Goal: Information Seeking & Learning: Find contact information

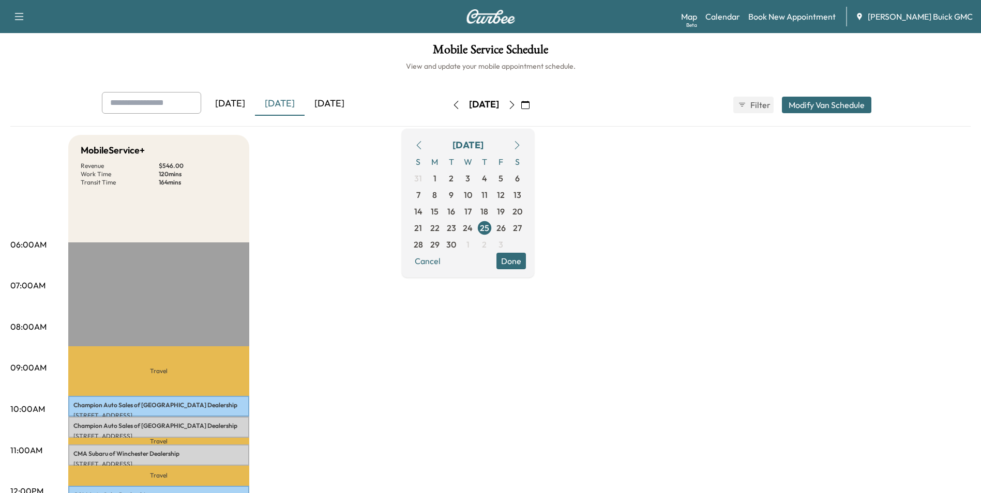
click at [328, 102] on div "[DATE]" at bounding box center [330, 104] width 50 height 24
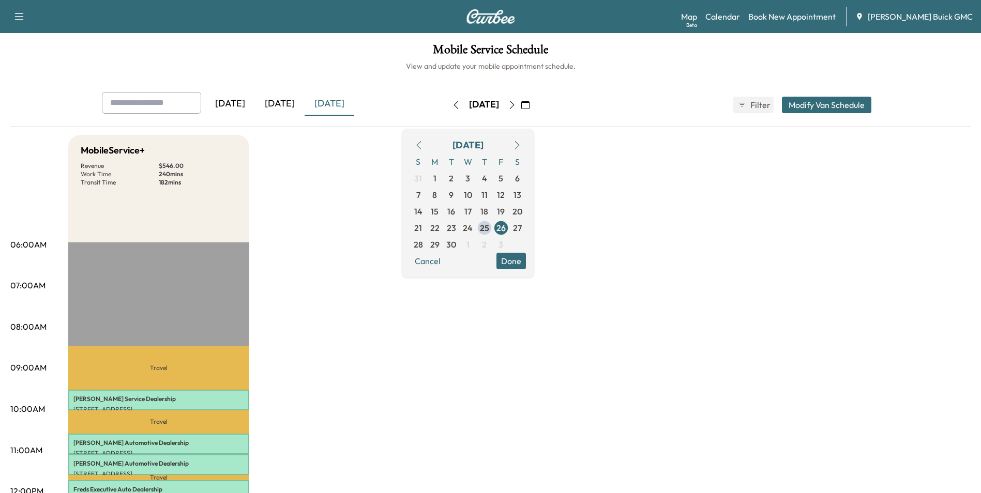
click at [516, 103] on icon "button" at bounding box center [512, 105] width 8 height 8
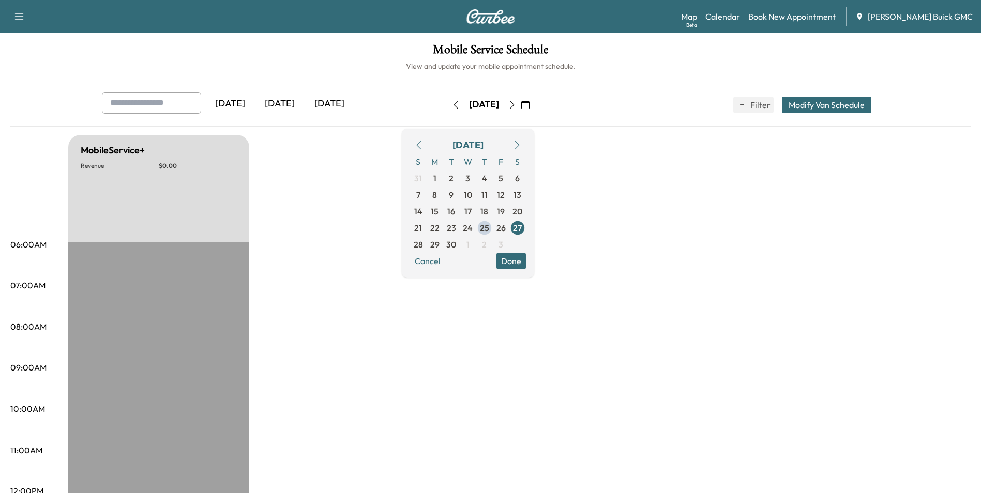
click at [521, 103] on button "button" at bounding box center [512, 105] width 18 height 17
click at [516, 103] on icon "button" at bounding box center [512, 105] width 8 height 8
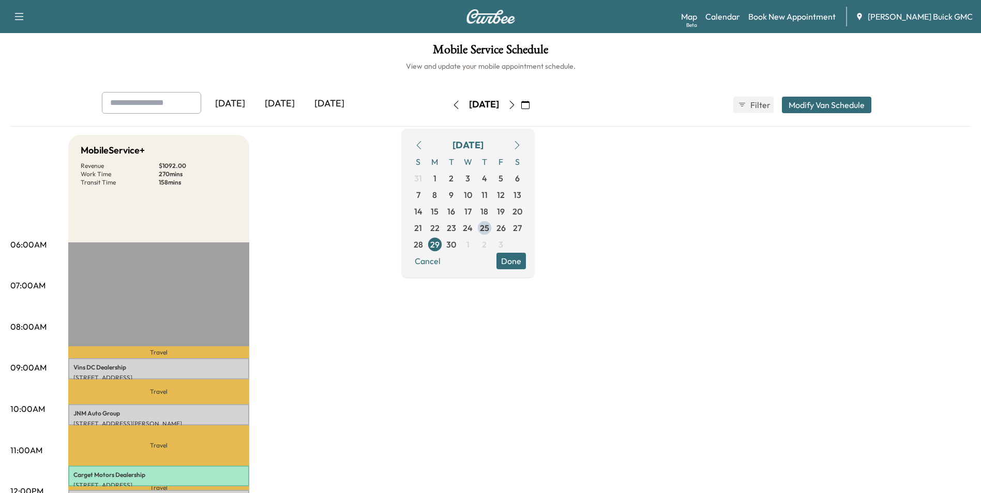
click at [514, 103] on icon "button" at bounding box center [511, 105] width 5 height 8
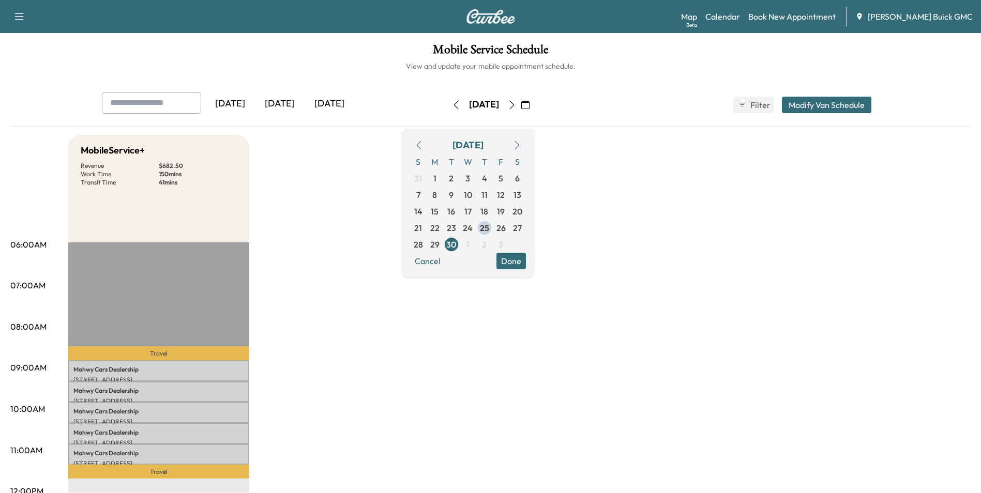
click at [516, 103] on icon "button" at bounding box center [512, 105] width 8 height 8
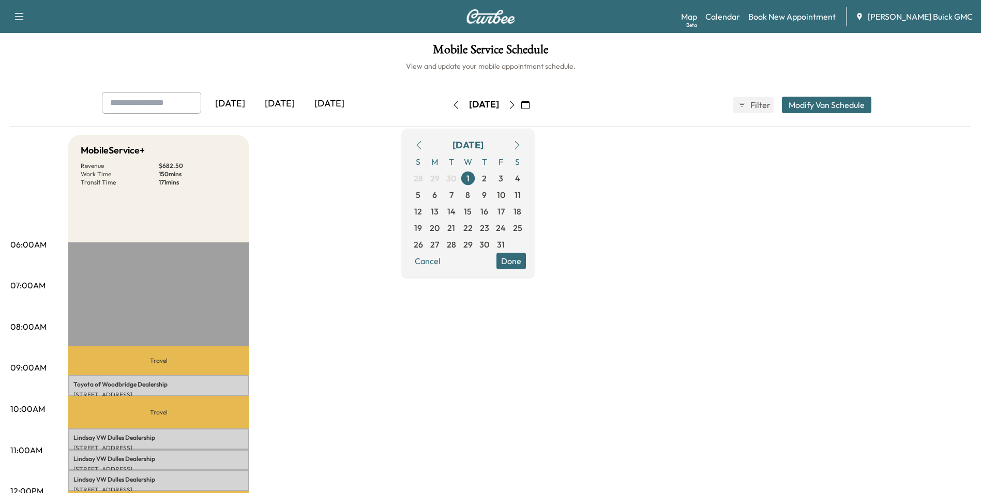
click at [516, 103] on icon "button" at bounding box center [512, 105] width 8 height 8
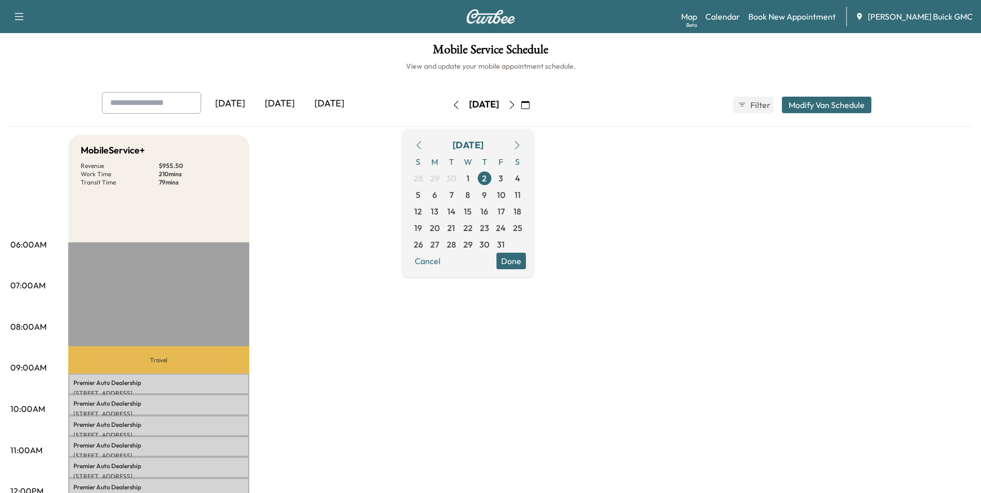
click at [534, 103] on button "button" at bounding box center [526, 105] width 18 height 17
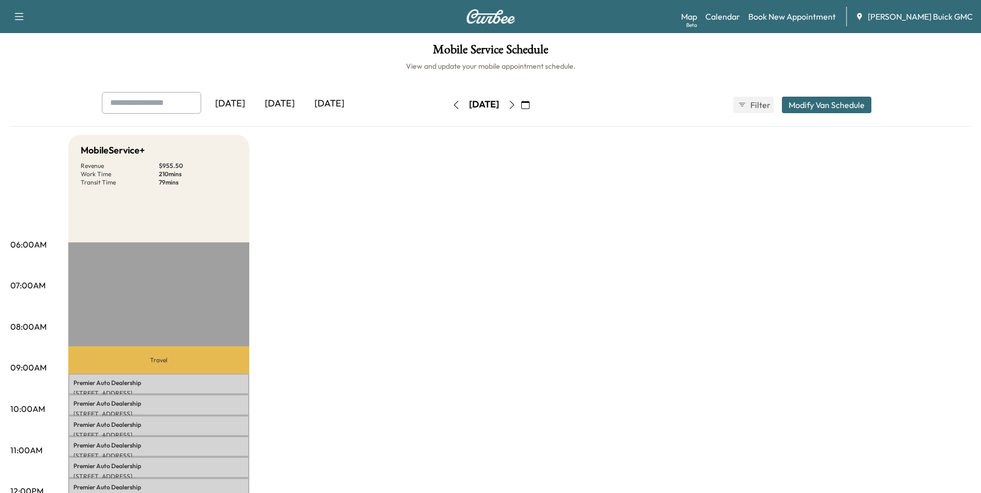
click at [454, 103] on icon "button" at bounding box center [456, 105] width 5 height 8
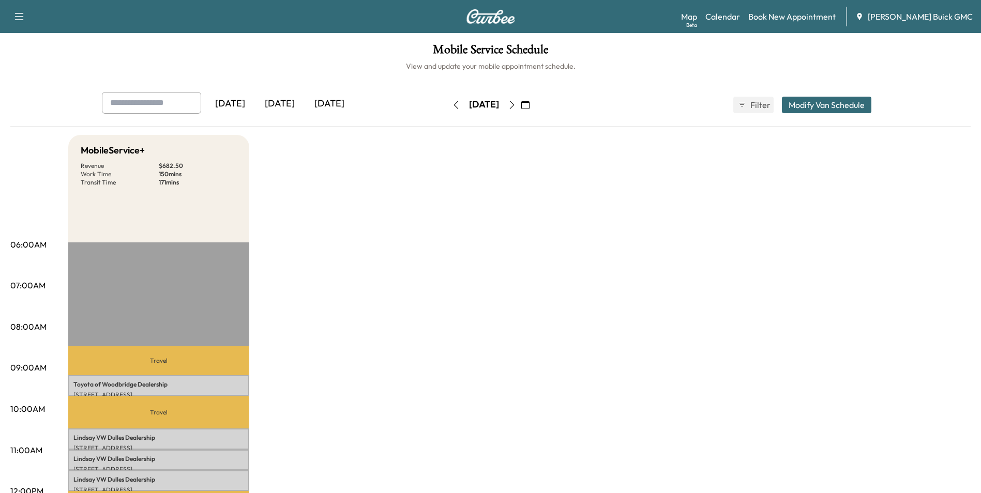
click at [452, 103] on icon "button" at bounding box center [456, 105] width 8 height 8
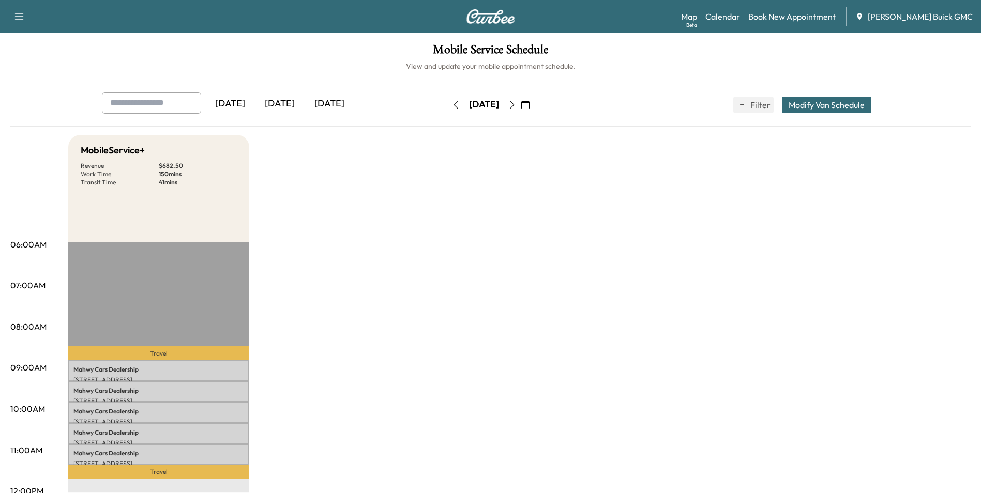
click at [452, 103] on icon "button" at bounding box center [456, 105] width 8 height 8
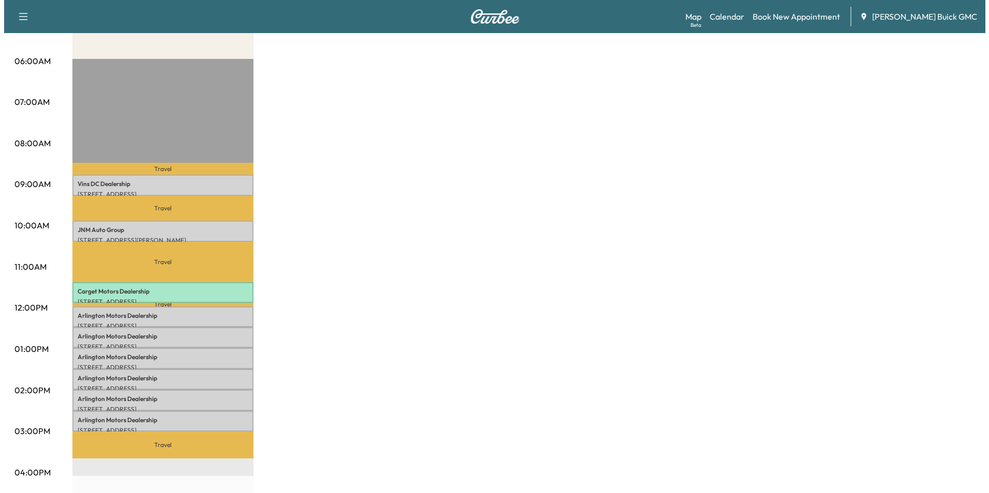
scroll to position [207, 0]
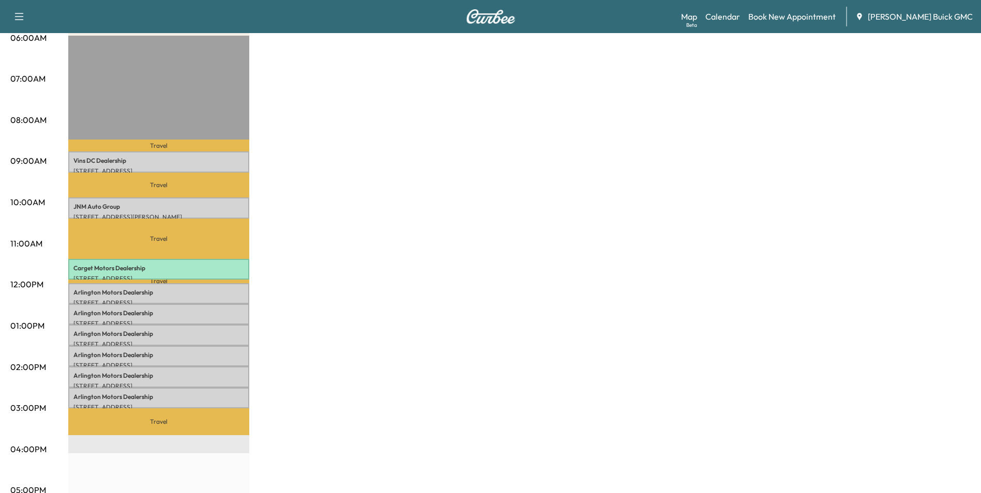
click at [436, 172] on div "MobileService+ Revenue $ 1092.00 Work Time 270 mins Transit Time 158 mins Trave…" at bounding box center [519, 316] width 902 height 776
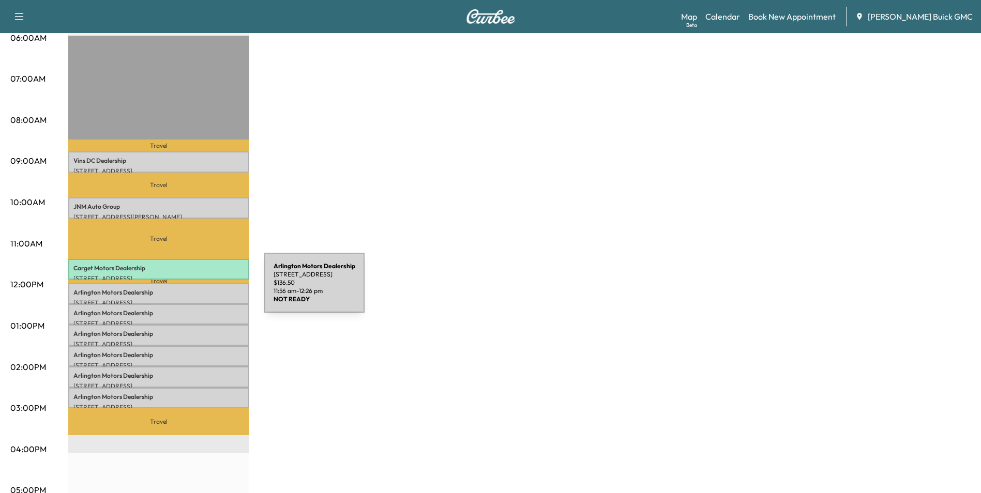
click at [187, 289] on p "Arlington Motors Dealership" at bounding box center [158, 293] width 171 height 8
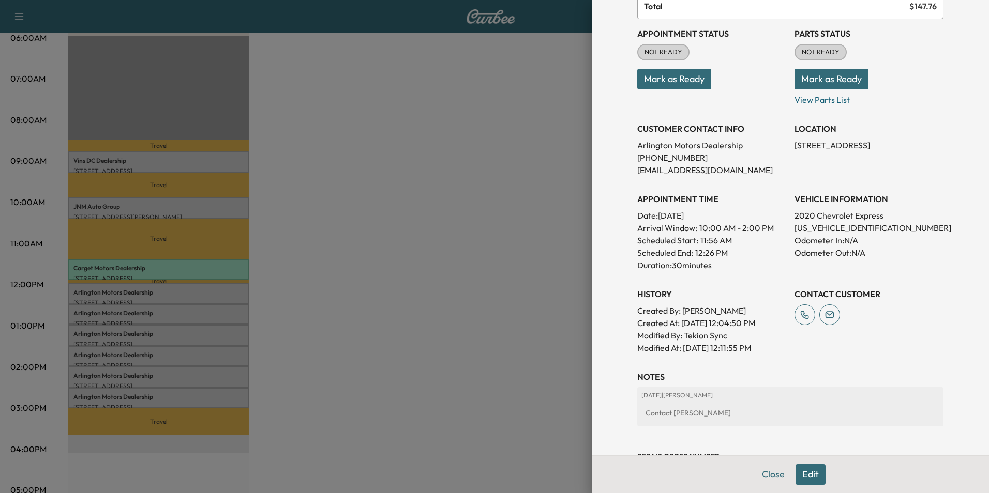
scroll to position [103, 0]
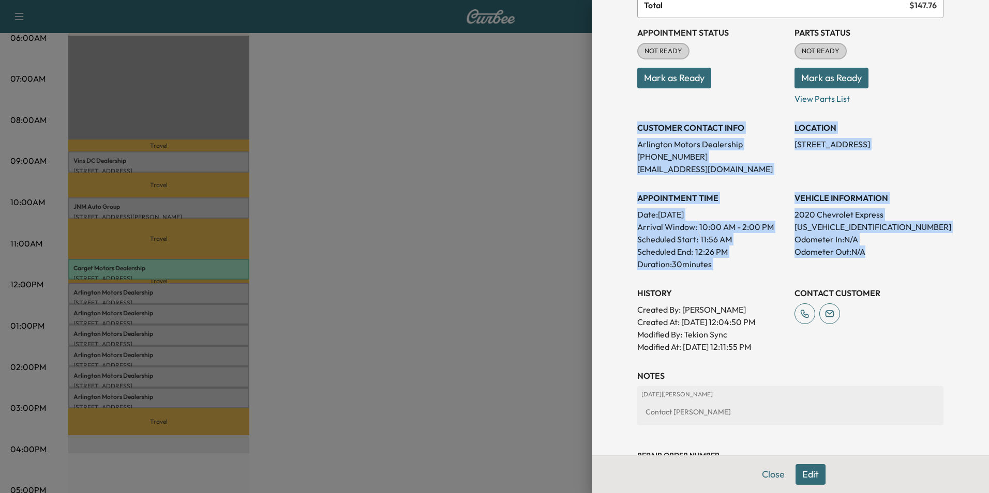
drag, startPoint x: 629, startPoint y: 127, endPoint x: 902, endPoint y: 255, distance: 301.9
click at [902, 255] on div "Appointment Status NOT READY Mark as Ready Parts Status NOT READY Mark as Ready…" at bounding box center [790, 185] width 306 height 335
copy div "CUSTOMER CONTACT INFO Arlington Motors Dealership [PHONE_NUMBER] [EMAIL_ADDRESS…"
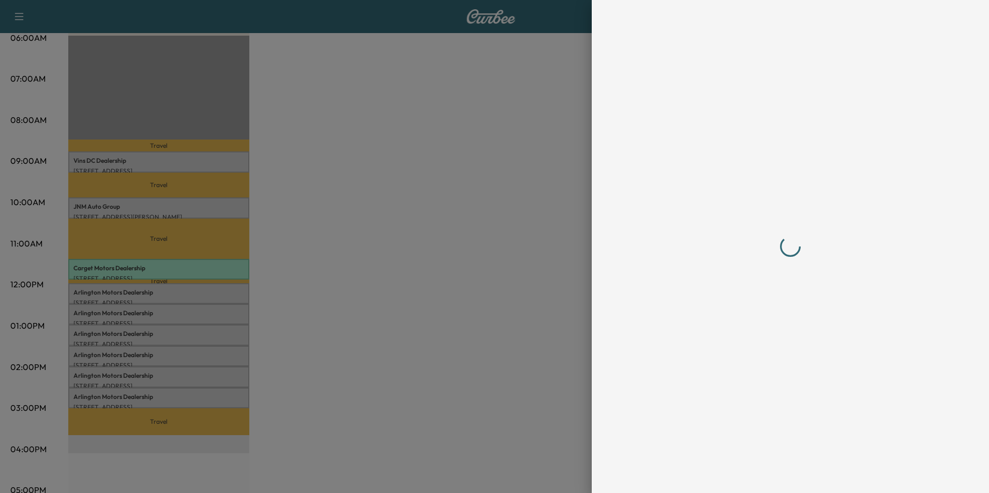
scroll to position [0, 0]
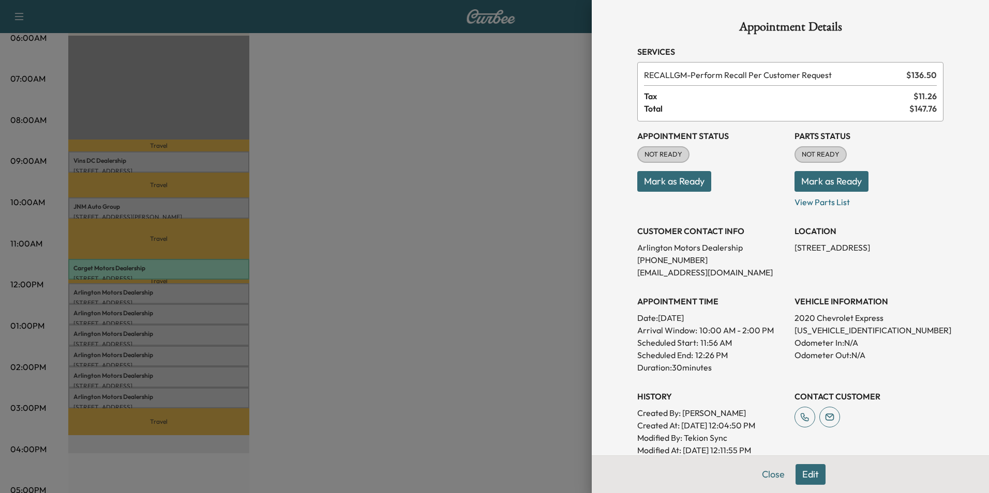
click at [415, 299] on div at bounding box center [494, 246] width 989 height 493
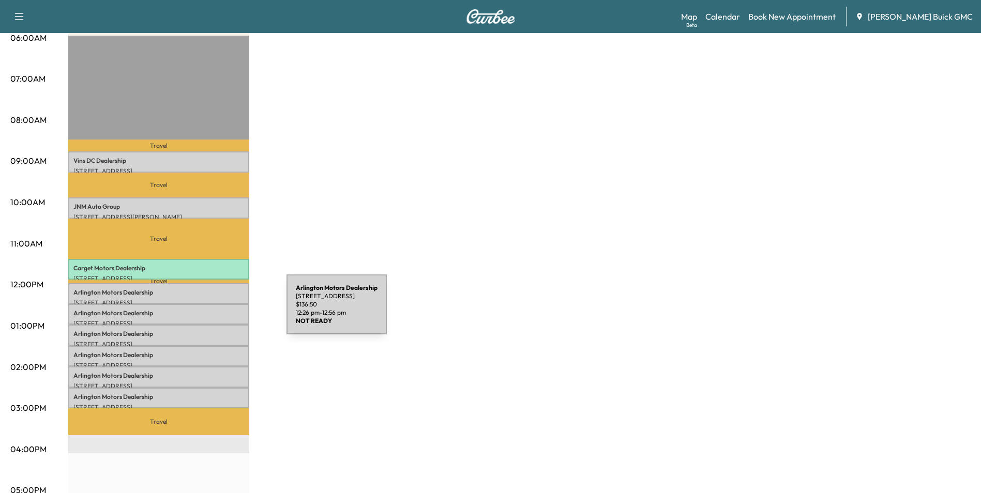
click at [209, 311] on p "Arlington Motors Dealership" at bounding box center [158, 313] width 171 height 8
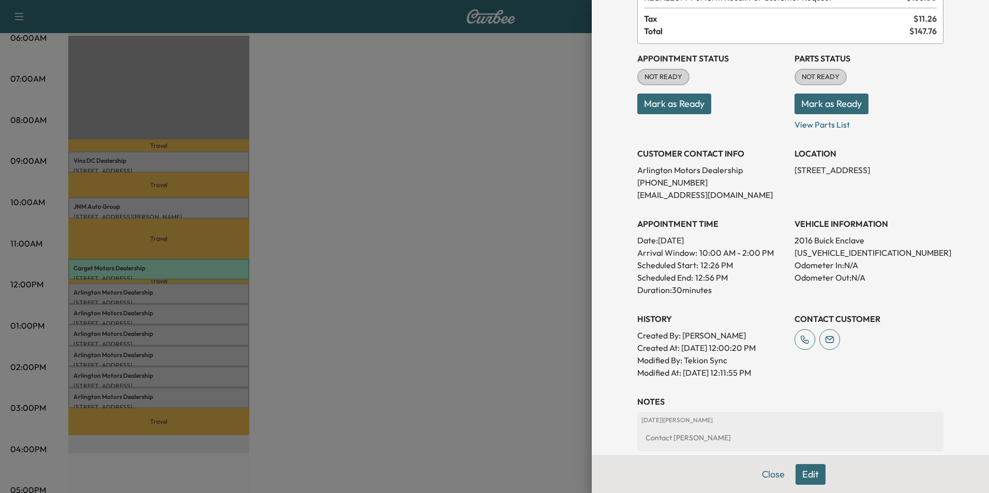
scroll to position [103, 0]
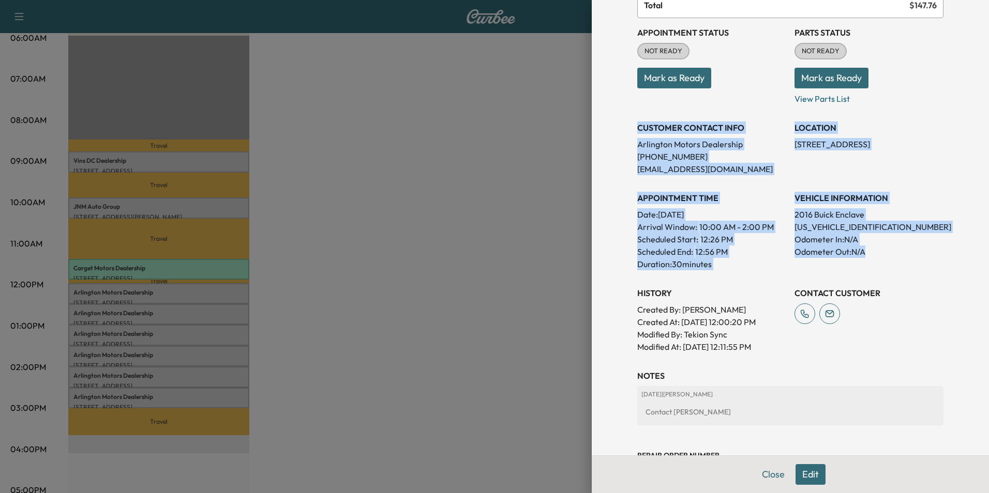
drag, startPoint x: 629, startPoint y: 125, endPoint x: 885, endPoint y: 255, distance: 286.8
click at [885, 255] on div "Appointment Status NOT READY Mark as Ready Parts Status NOT READY Mark as Ready…" at bounding box center [790, 185] width 306 height 335
copy div "CUSTOMER CONTACT INFO Arlington Motors Dealership [PHONE_NUMBER] [EMAIL_ADDRESS…"
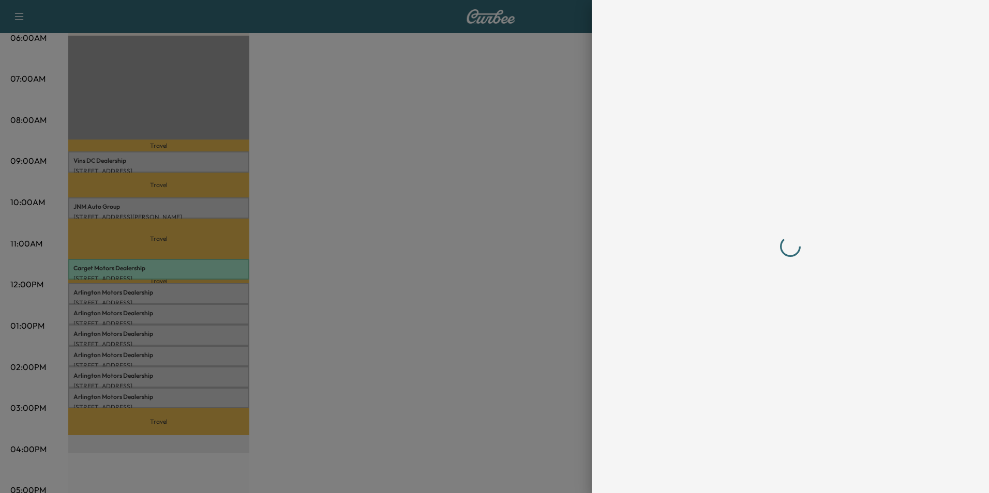
scroll to position [0, 0]
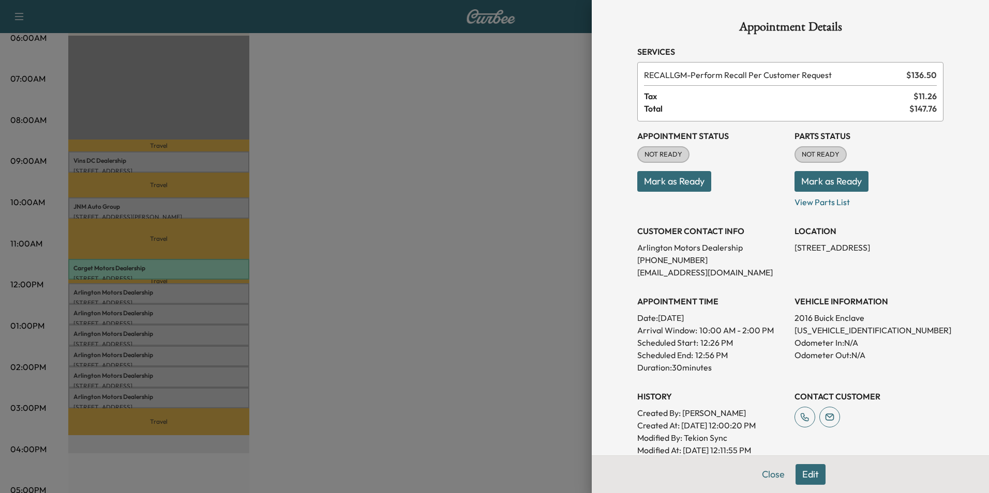
click at [354, 296] on div at bounding box center [494, 246] width 989 height 493
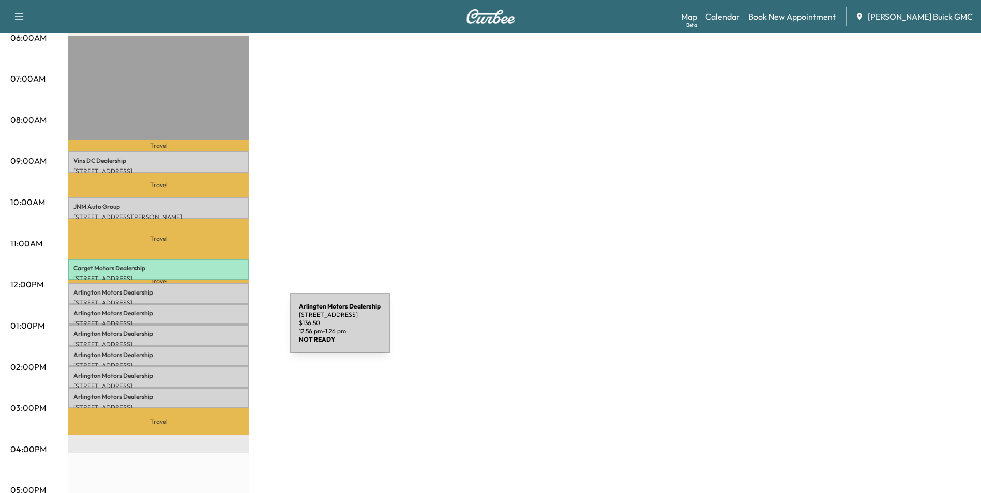
click at [212, 330] on p "Arlington Motors Dealership" at bounding box center [158, 334] width 171 height 8
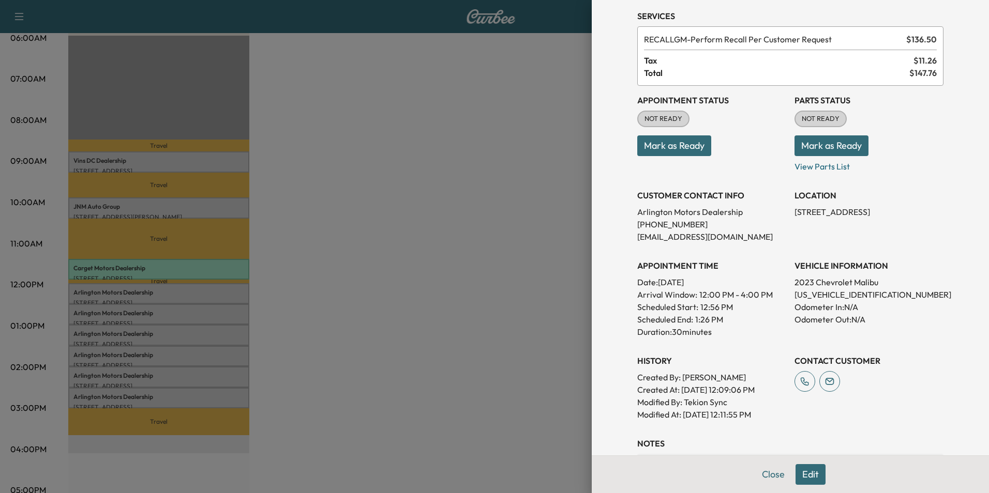
scroll to position [52, 0]
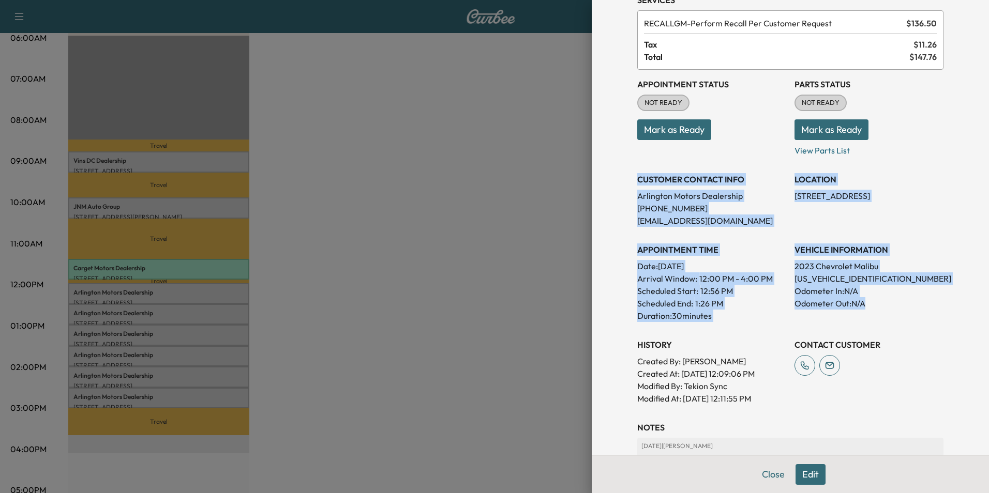
drag, startPoint x: 630, startPoint y: 178, endPoint x: 883, endPoint y: 306, distance: 283.5
click at [883, 306] on div "Appointment Status NOT READY Mark as Ready Parts Status NOT READY Mark as Ready…" at bounding box center [790, 237] width 306 height 335
copy div "CUSTOMER CONTACT INFO Arlington Motors Dealership [PHONE_NUMBER] [EMAIL_ADDRESS…"
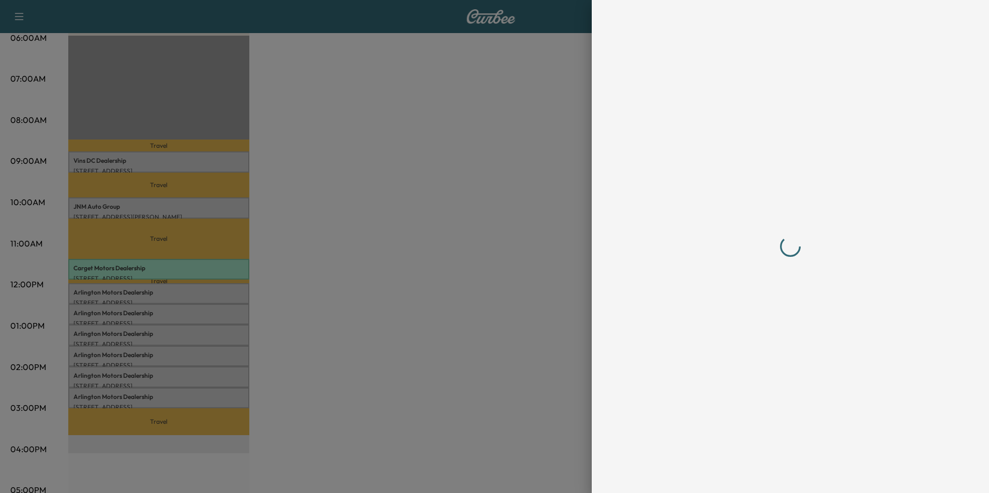
scroll to position [0, 0]
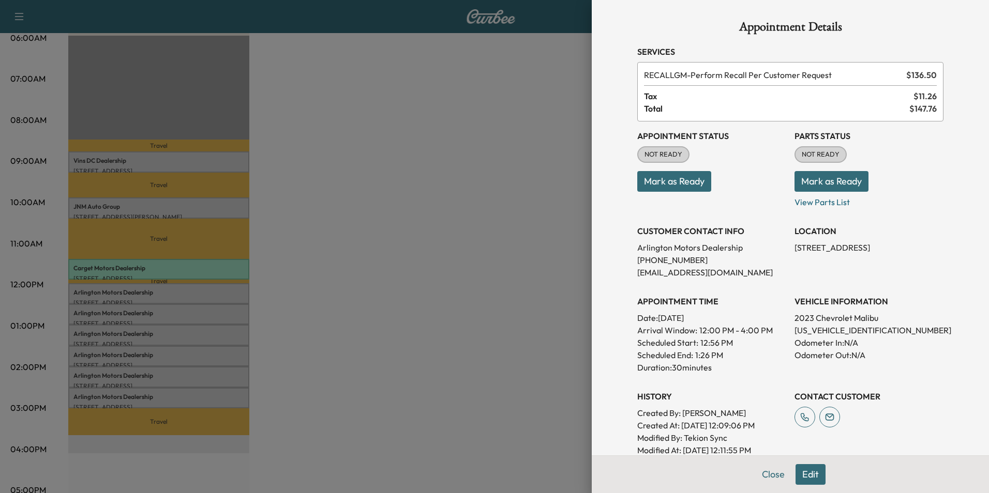
click at [497, 284] on div at bounding box center [494, 246] width 989 height 493
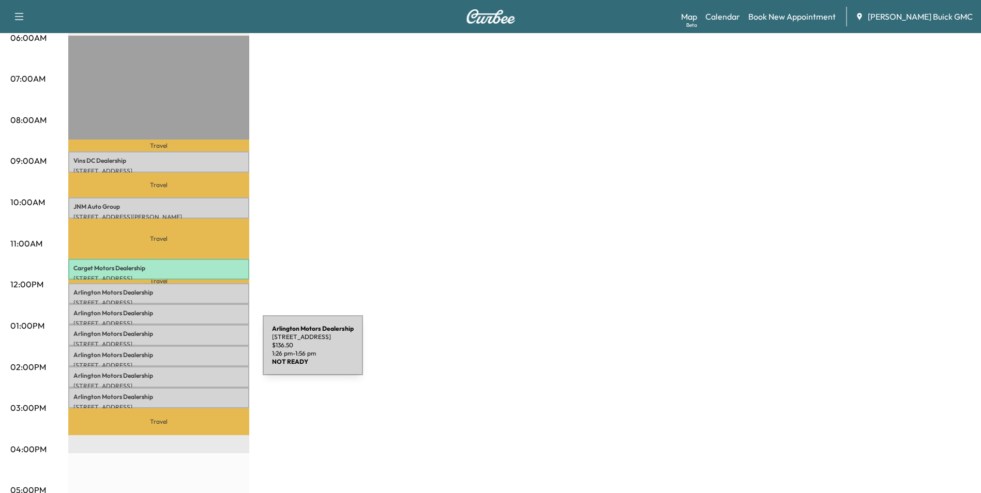
click at [185, 352] on p "Arlington Motors Dealership" at bounding box center [158, 355] width 171 height 8
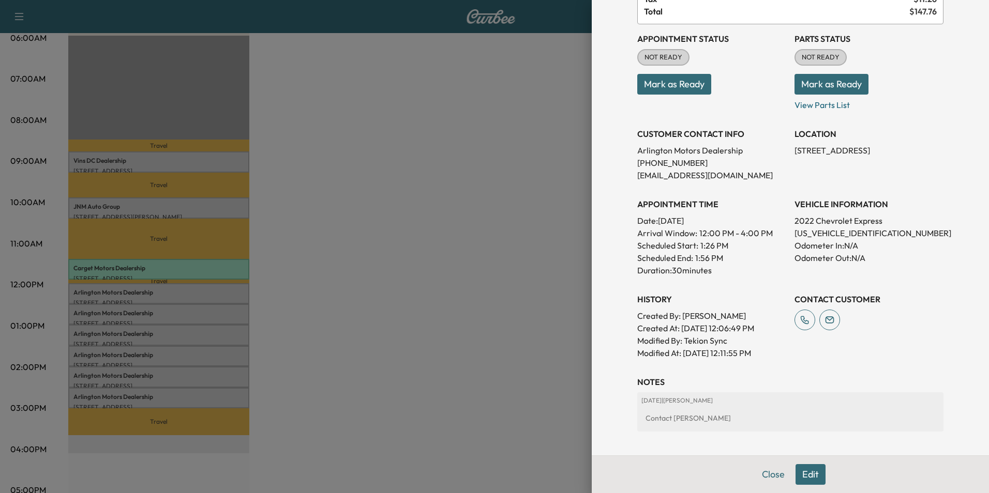
scroll to position [103, 0]
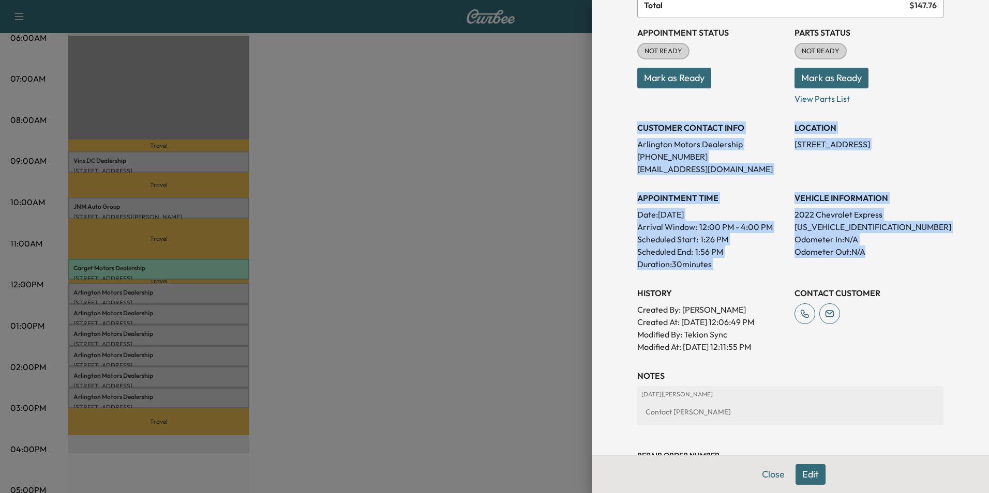
drag, startPoint x: 629, startPoint y: 126, endPoint x: 912, endPoint y: 264, distance: 314.8
click at [912, 264] on div "Appointment Status NOT READY Mark as Ready Parts Status NOT READY Mark as Ready…" at bounding box center [790, 185] width 306 height 335
copy div "CUSTOMER CONTACT INFO Arlington Motors Dealership [PHONE_NUMBER] [EMAIL_ADDRESS…"
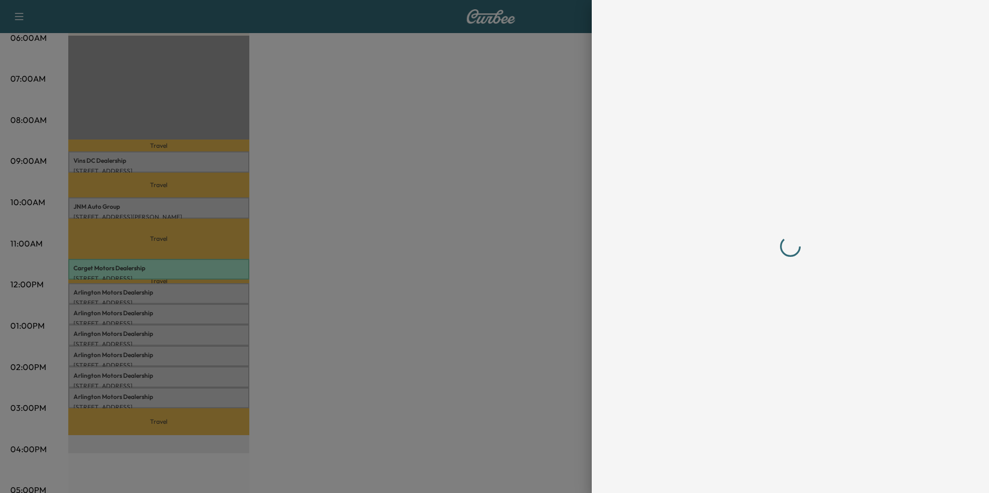
scroll to position [0, 0]
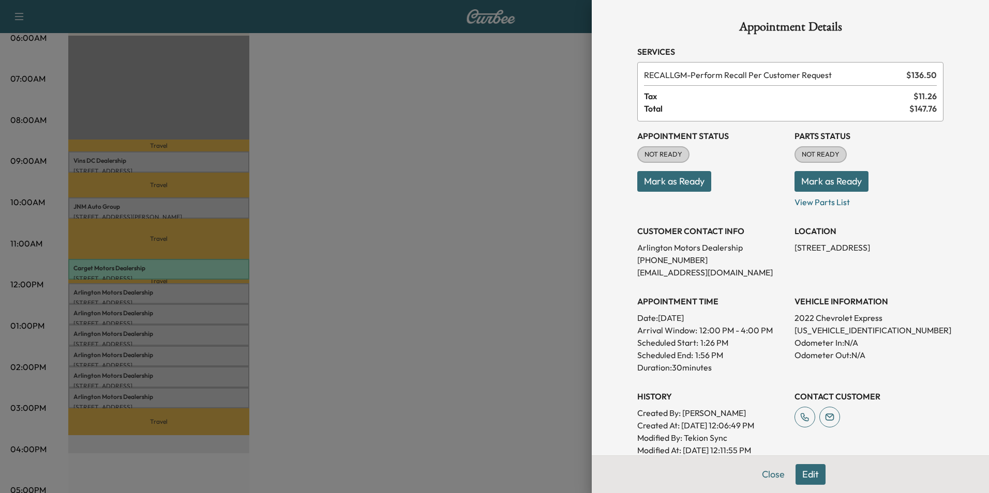
click at [407, 292] on div at bounding box center [494, 246] width 989 height 493
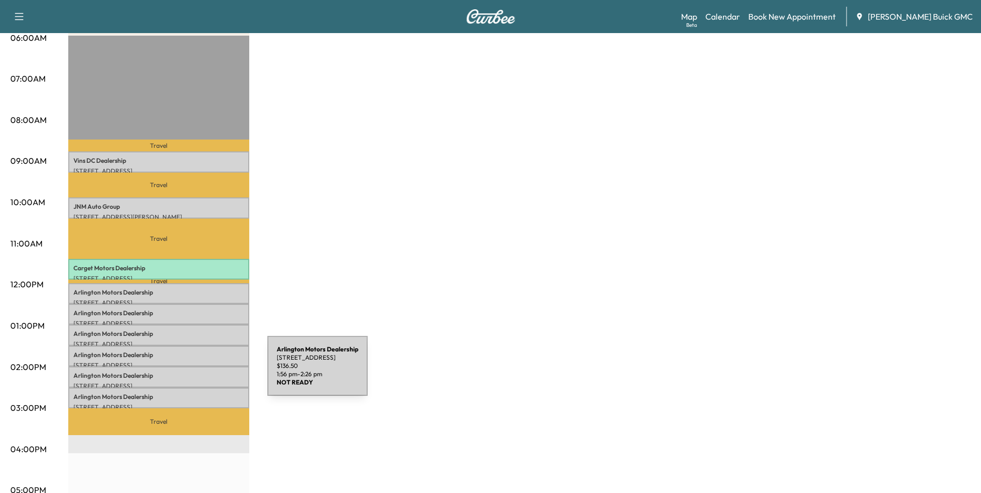
click at [190, 372] on p "Arlington Motors Dealership" at bounding box center [158, 376] width 171 height 8
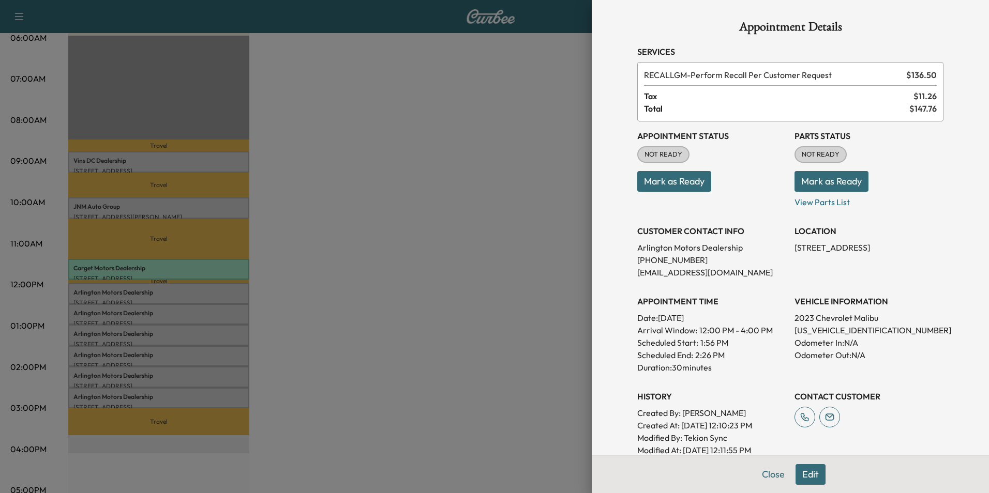
scroll to position [103, 0]
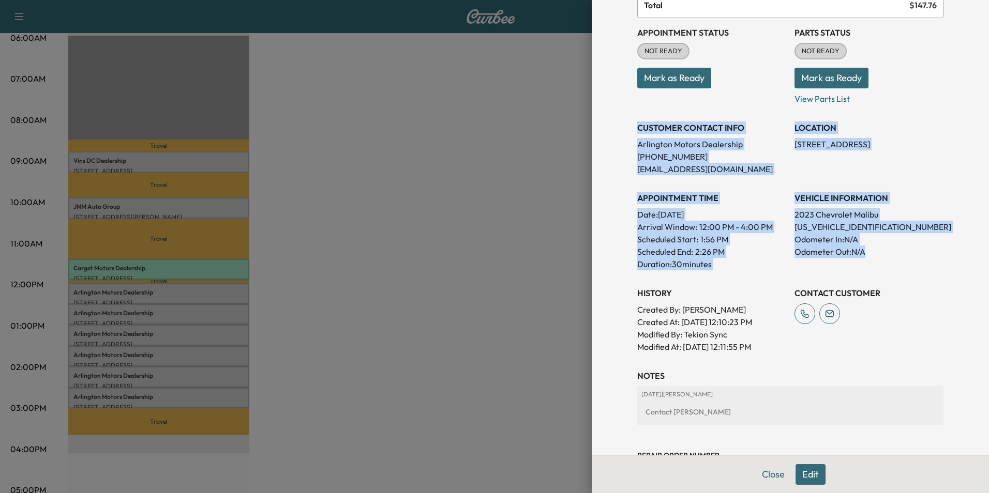
drag, startPoint x: 630, startPoint y: 126, endPoint x: 865, endPoint y: 259, distance: 270.2
click at [865, 259] on div "Appointment Status NOT READY Mark as Ready Parts Status NOT READY Mark as Ready…" at bounding box center [790, 185] width 306 height 335
copy div "CUSTOMER CONTACT INFO Arlington Motors Dealership [PHONE_NUMBER] [EMAIL_ADDRESS…"
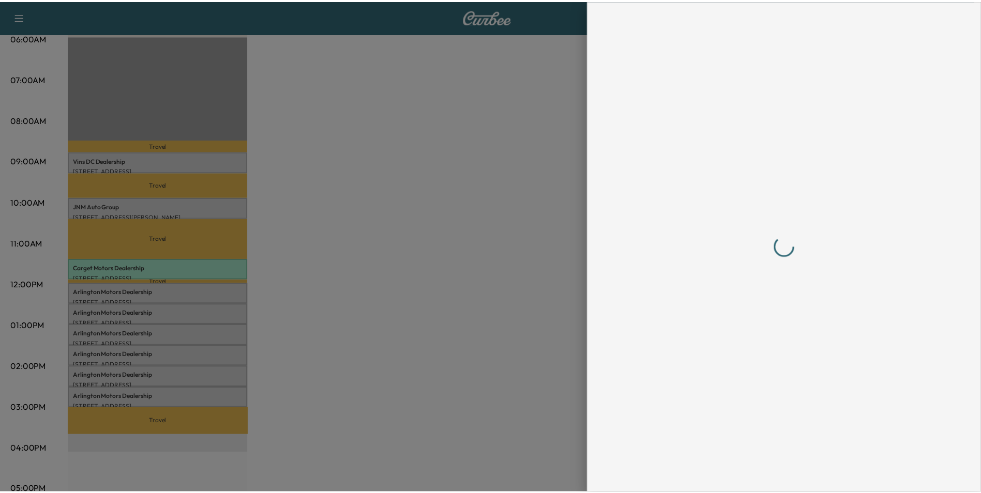
scroll to position [0, 0]
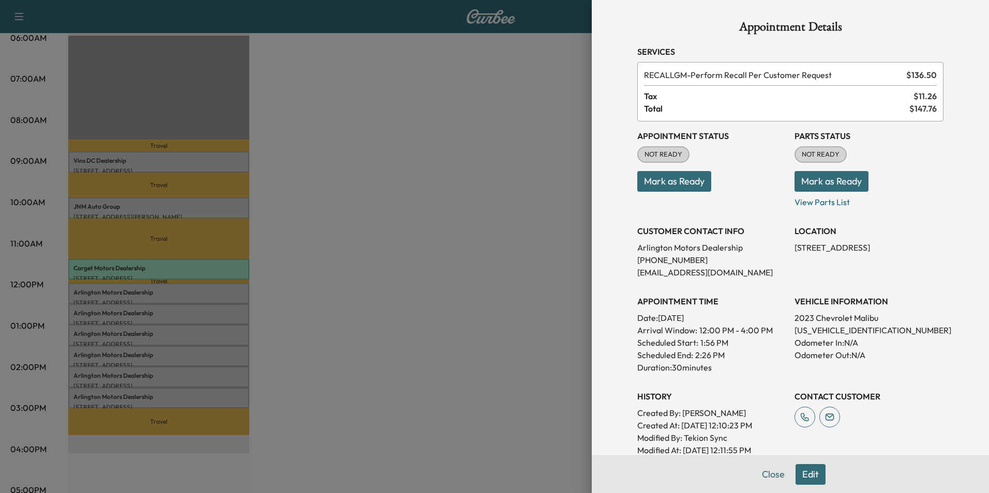
click at [398, 292] on div at bounding box center [494, 246] width 989 height 493
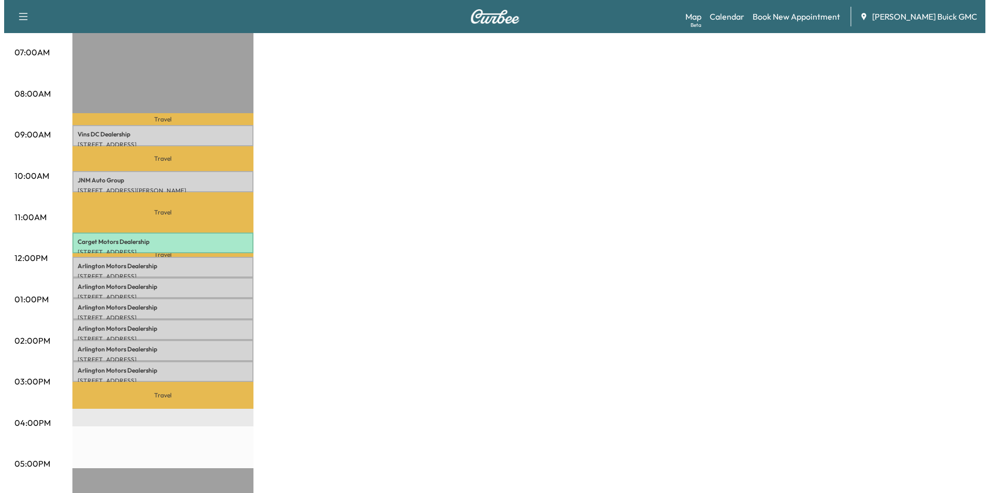
scroll to position [259, 0]
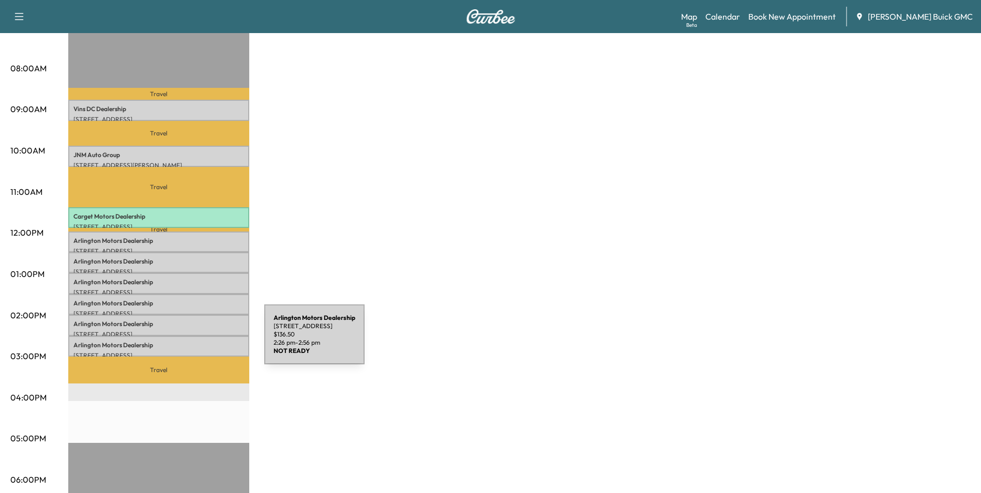
click at [187, 341] on p "Arlington Motors Dealership" at bounding box center [158, 345] width 171 height 8
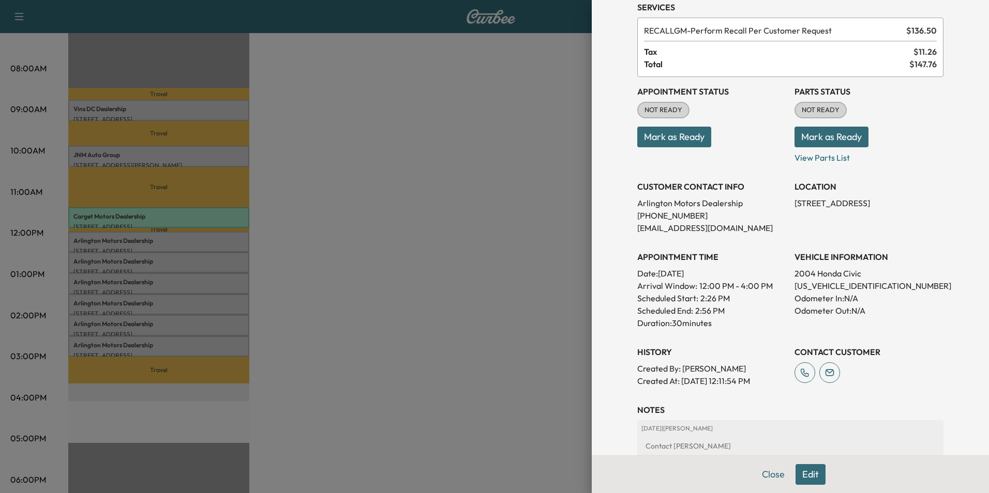
scroll to position [155, 0]
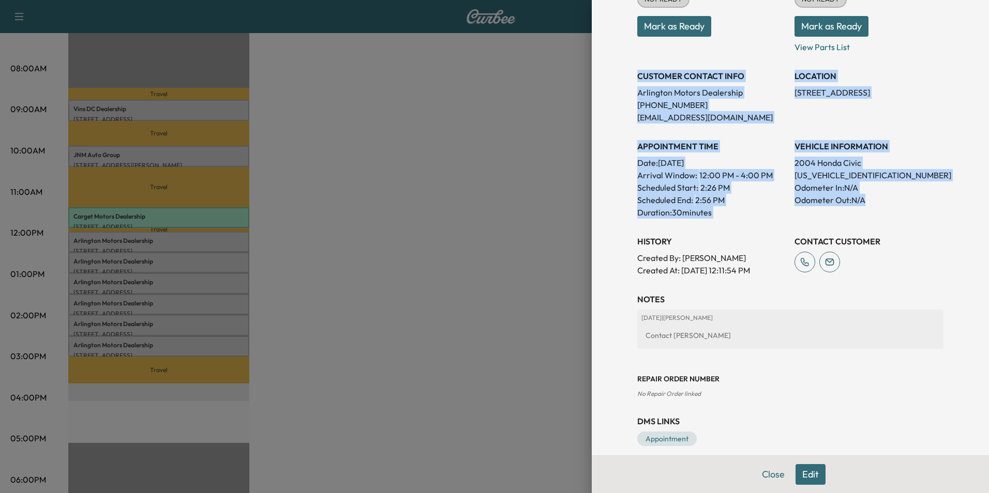
drag, startPoint x: 630, startPoint y: 73, endPoint x: 889, endPoint y: 206, distance: 290.7
click at [889, 206] on div "Appointment Status NOT READY Mark as Ready Parts Status NOT READY Mark as Ready…" at bounding box center [790, 121] width 306 height 310
copy div "CUSTOMER CONTACT INFO Arlington Motors Dealership [PHONE_NUMBER] [EMAIL_ADDRESS…"
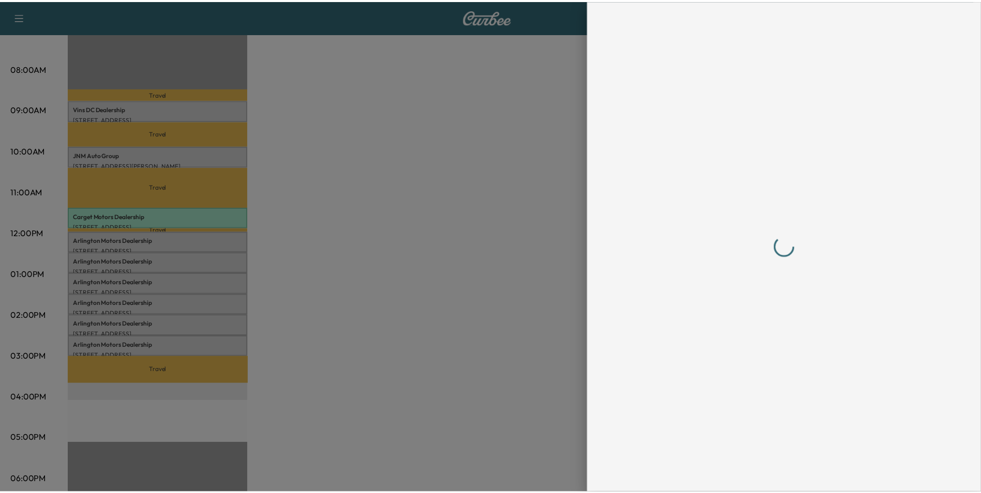
scroll to position [0, 0]
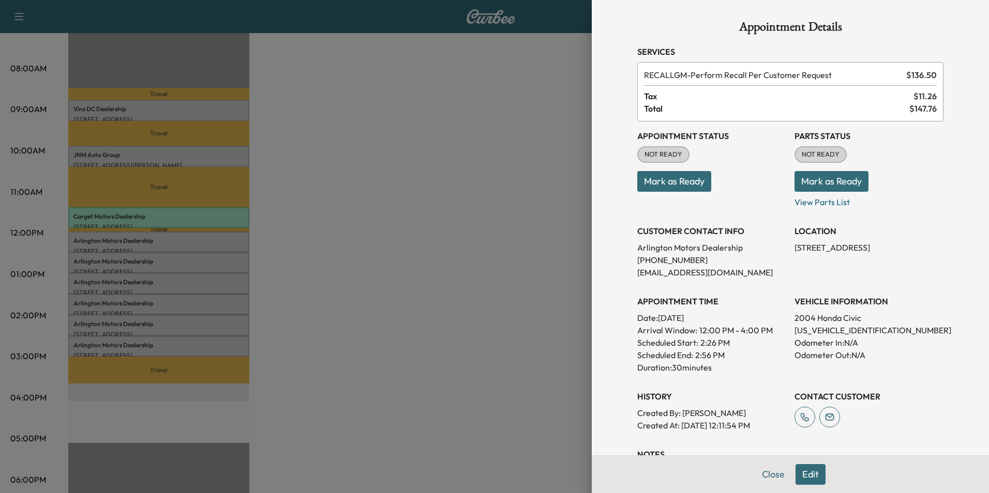
click at [418, 236] on div at bounding box center [494, 246] width 989 height 493
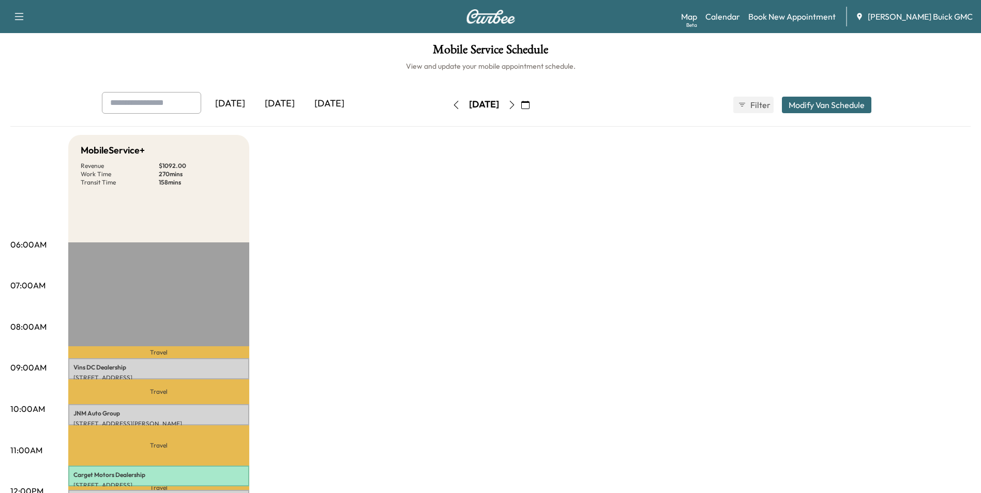
click at [452, 103] on icon "button" at bounding box center [456, 105] width 8 height 8
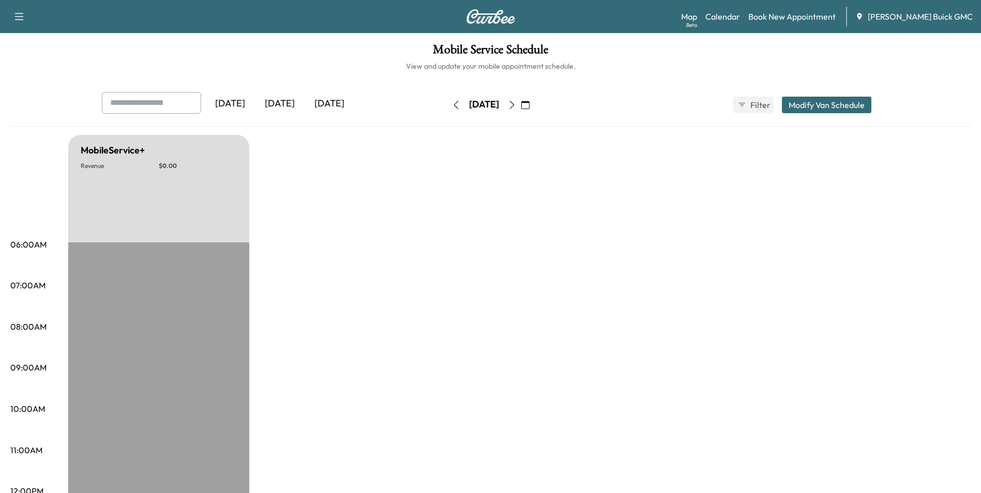
click at [454, 104] on icon "button" at bounding box center [456, 105] width 5 height 8
click at [452, 104] on icon "button" at bounding box center [456, 105] width 8 height 8
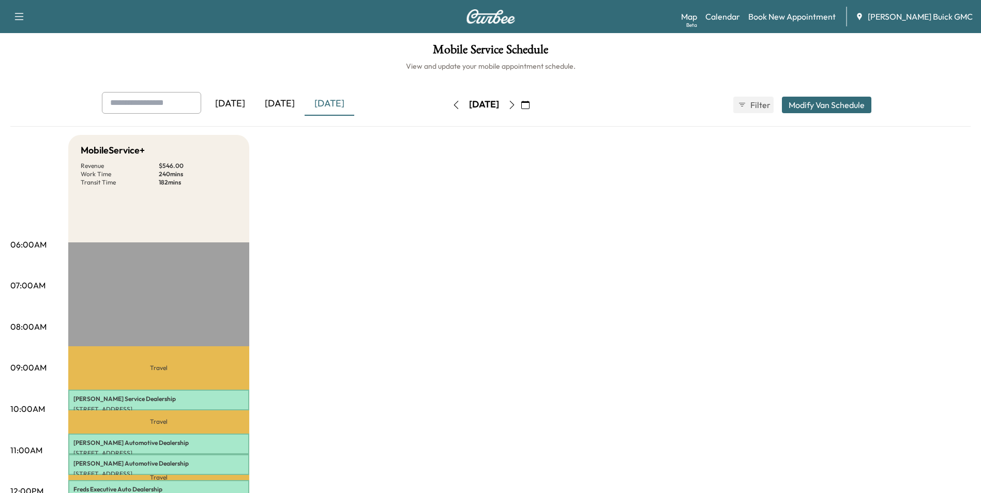
click at [516, 104] on icon "button" at bounding box center [512, 105] width 8 height 8
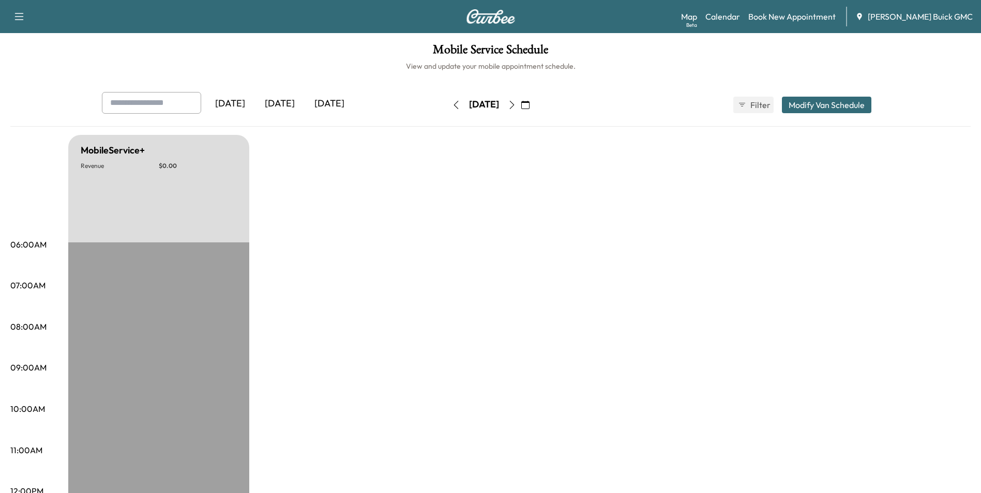
click at [514, 103] on icon "button" at bounding box center [511, 105] width 5 height 8
click at [516, 104] on icon "button" at bounding box center [512, 105] width 8 height 8
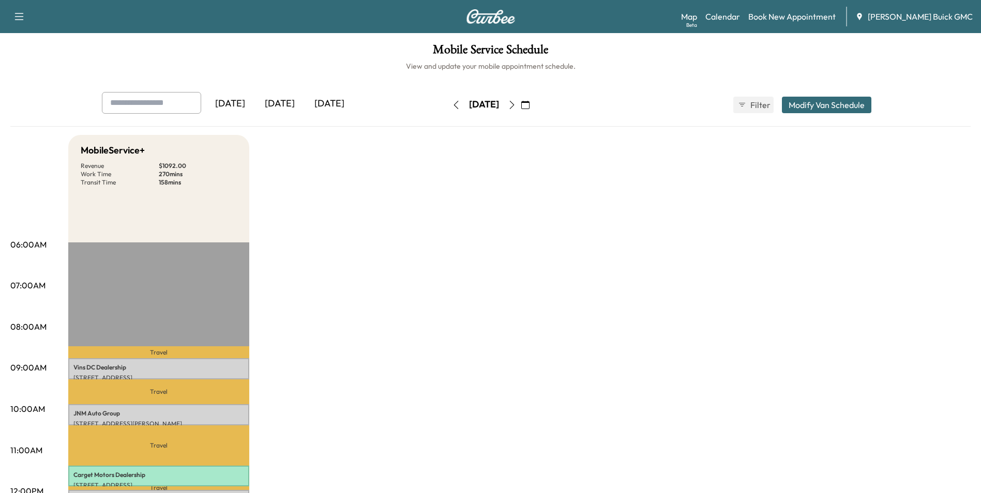
click at [516, 104] on icon "button" at bounding box center [512, 105] width 8 height 8
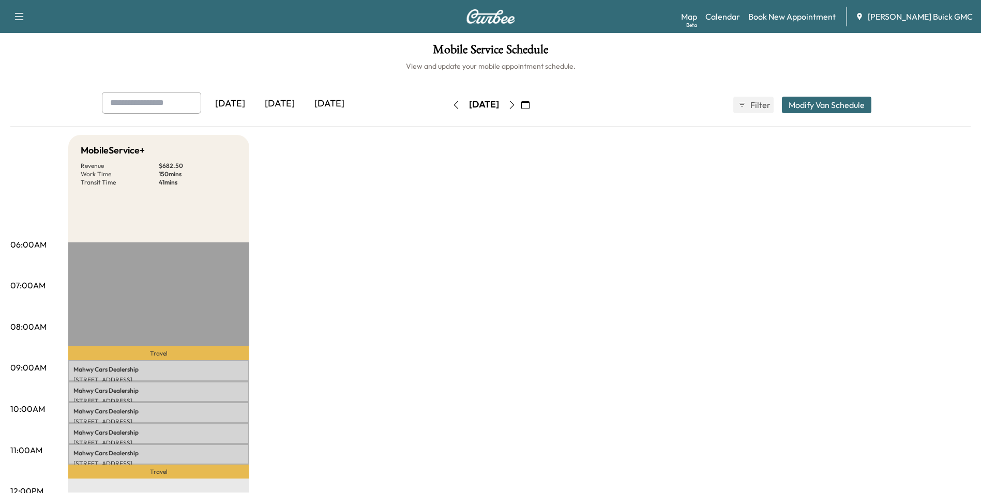
click at [516, 104] on icon "button" at bounding box center [512, 105] width 8 height 8
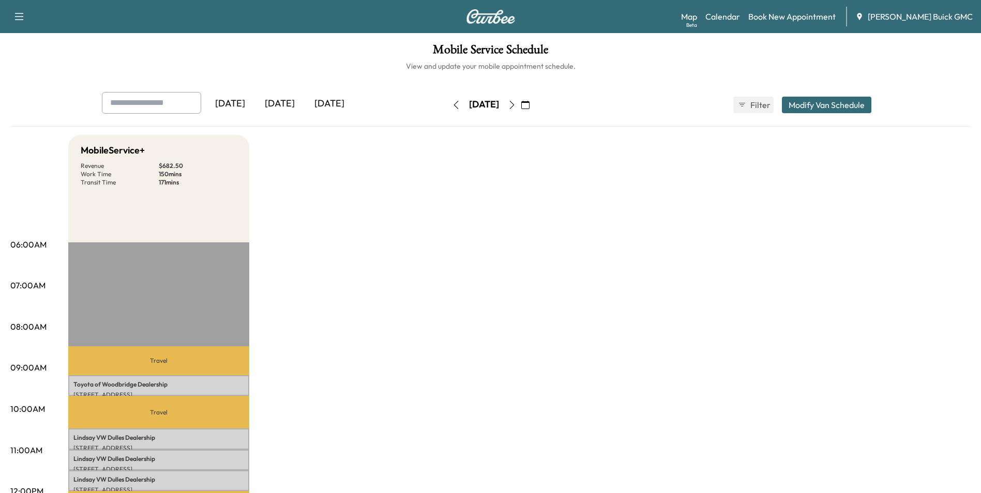
click at [514, 104] on icon "button" at bounding box center [511, 105] width 5 height 8
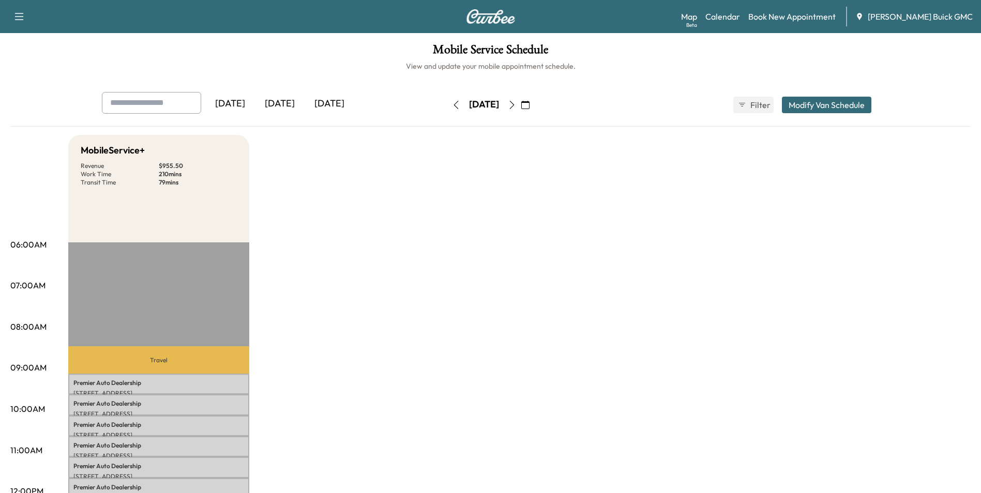
click at [516, 102] on icon "button" at bounding box center [512, 105] width 8 height 8
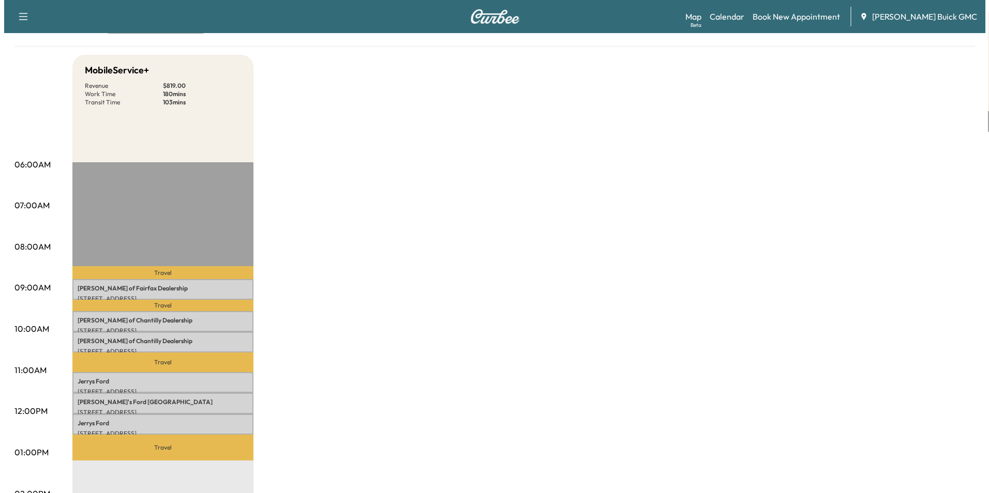
scroll to position [103, 0]
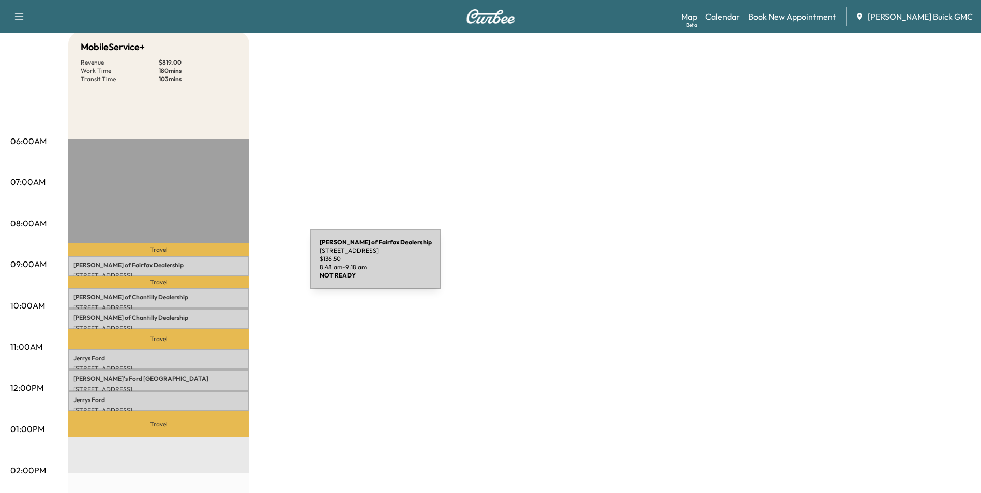
click at [233, 265] on p "[PERSON_NAME] of Fairfax Dealership" at bounding box center [158, 265] width 171 height 8
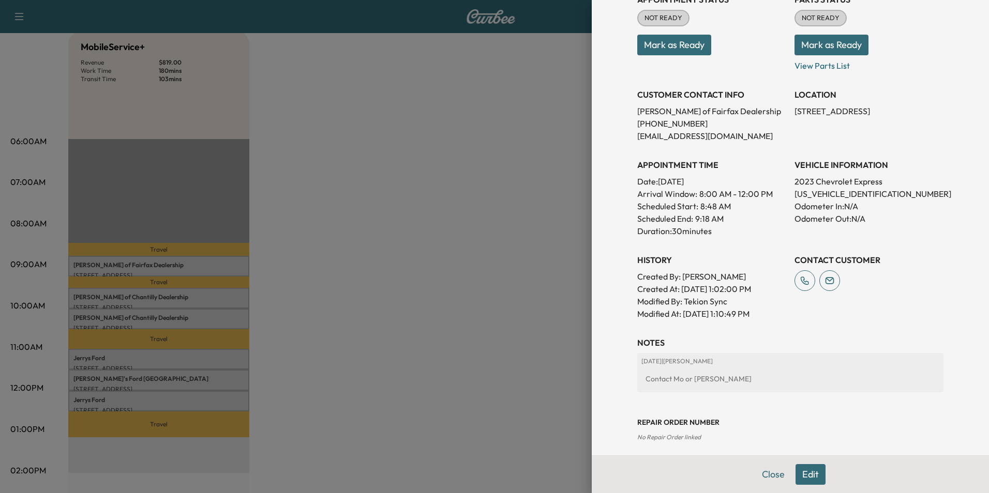
scroll to position [155, 0]
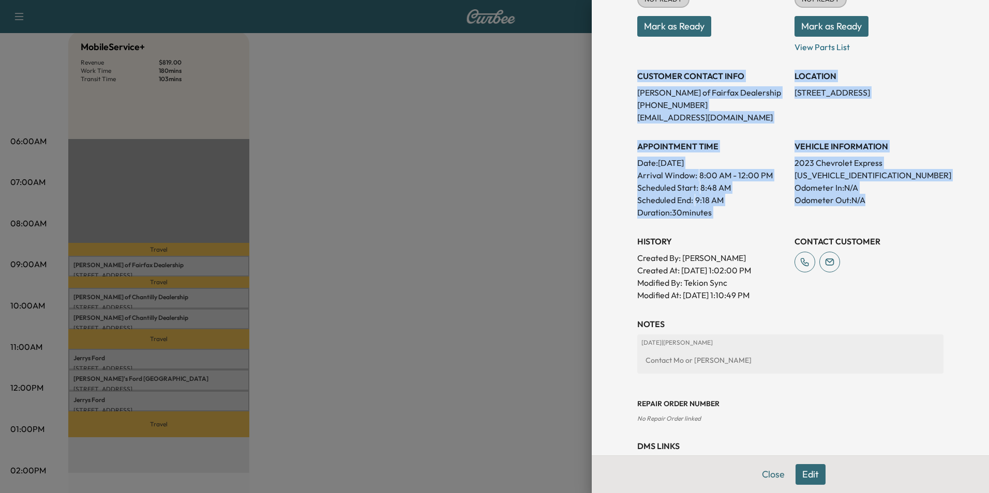
drag, startPoint x: 630, startPoint y: 91, endPoint x: 895, endPoint y: 208, distance: 289.9
click at [895, 208] on div "Appointment Status NOT READY Mark as Ready Parts Status NOT READY Mark as Ready…" at bounding box center [790, 133] width 306 height 335
copy div "CUSTOMER CONTACT INFO [PERSON_NAME] of Fairfax Dealership [PHONE_NUMBER] [EMAIL…"
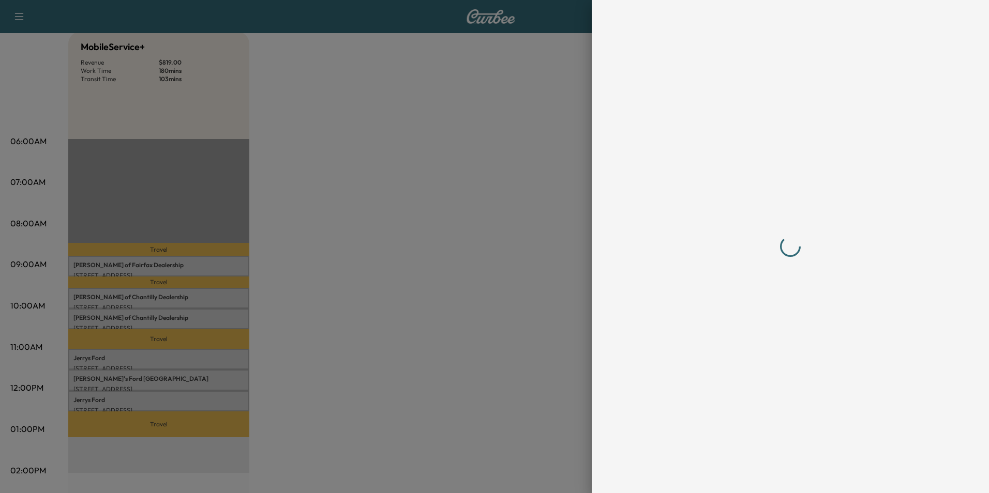
scroll to position [0, 0]
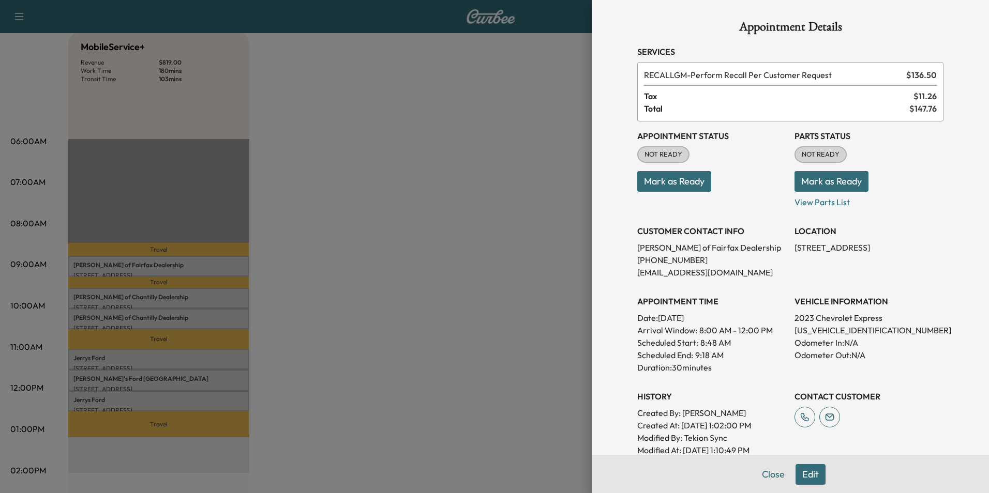
click at [358, 276] on div at bounding box center [494, 246] width 989 height 493
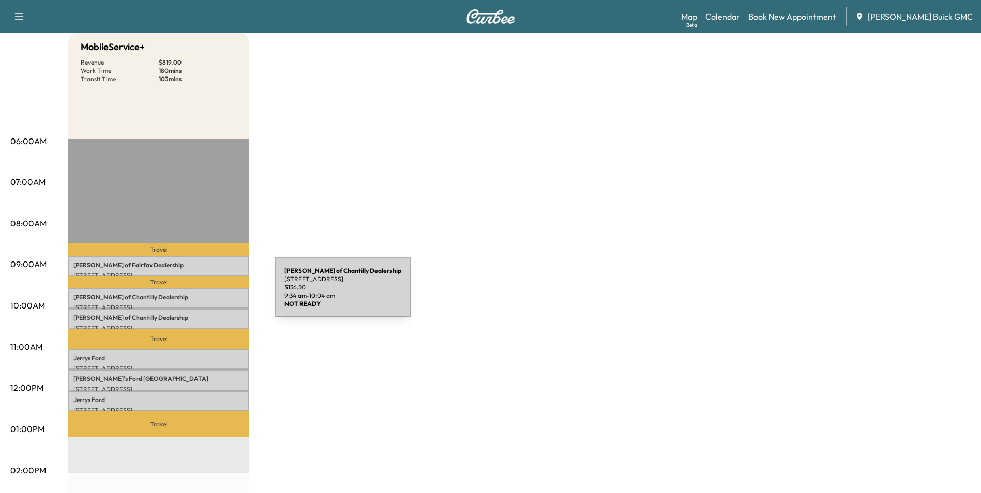
click at [198, 294] on p "[PERSON_NAME] of Chantilly Dealership" at bounding box center [158, 297] width 171 height 8
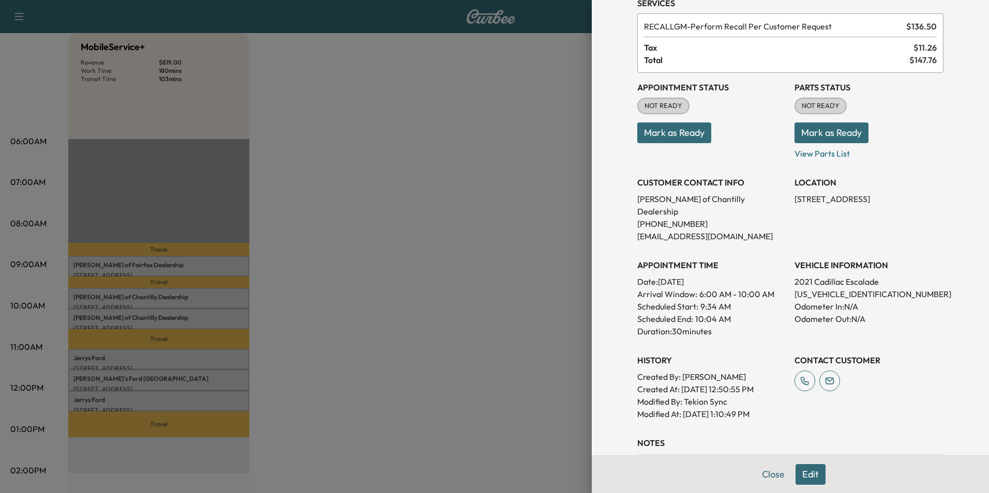
scroll to position [103, 0]
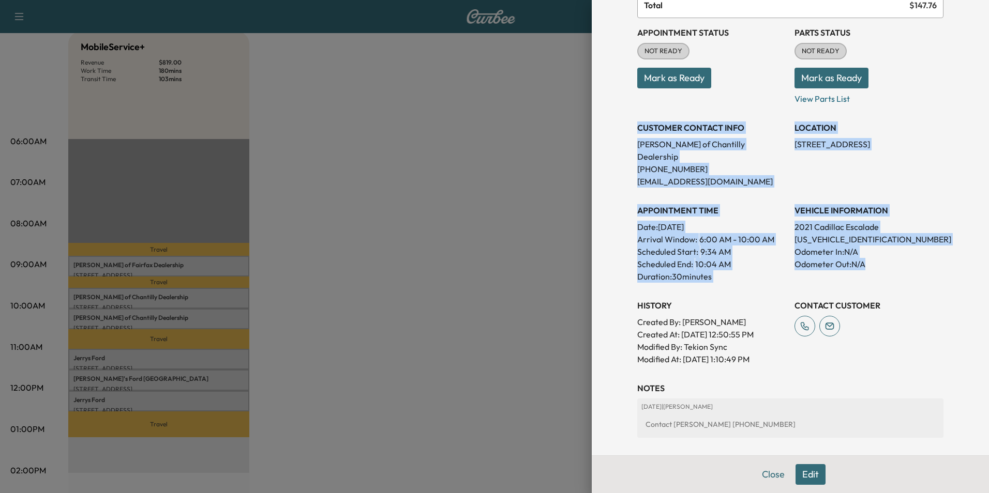
drag, startPoint x: 630, startPoint y: 125, endPoint x: 909, endPoint y: 257, distance: 308.6
click at [909, 257] on div "Appointment Status NOT READY Mark as Ready Parts Status NOT READY Mark as Ready…" at bounding box center [790, 192] width 306 height 348
copy div "CUSTOMER CONTACT INFO [PERSON_NAME] of Chantilly Dealership [PHONE_NUMBER] [EMA…"
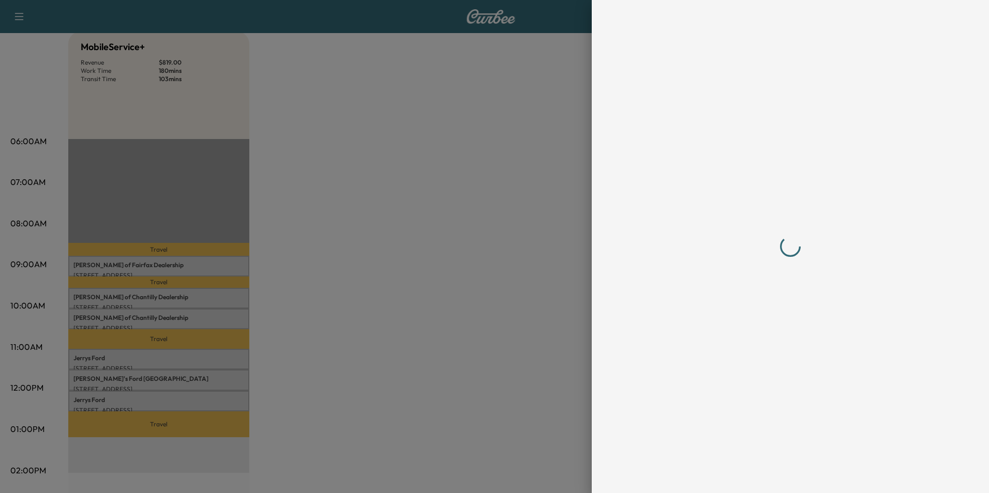
scroll to position [0, 0]
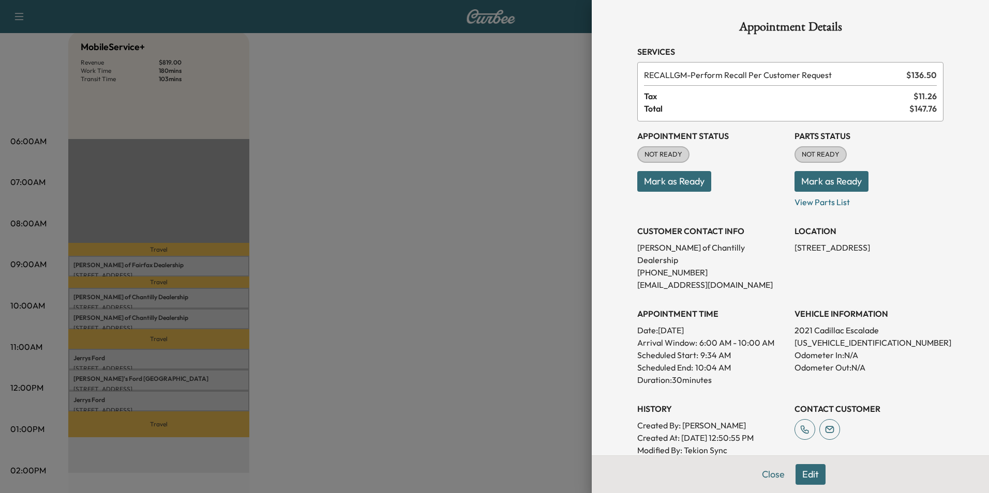
click at [383, 262] on div at bounding box center [494, 246] width 989 height 493
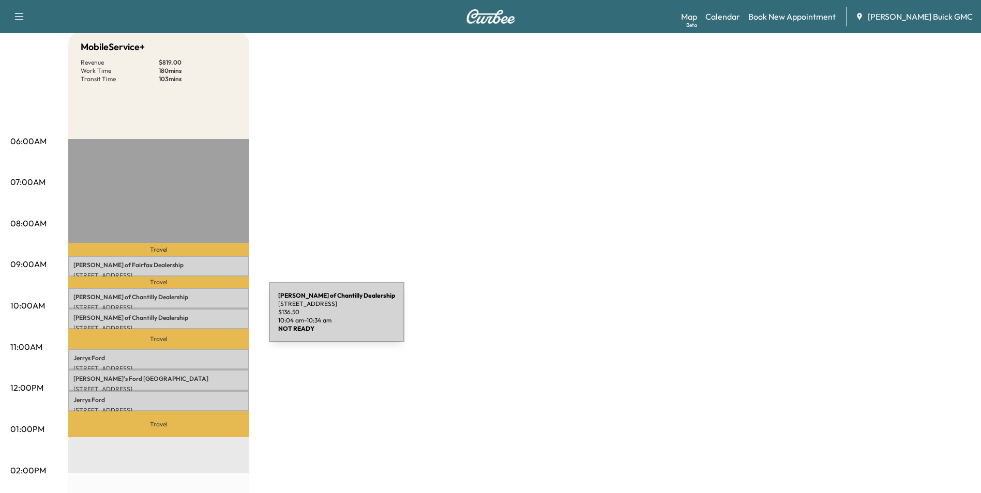
click at [191, 319] on p "[PERSON_NAME] of Chantilly Dealership" at bounding box center [158, 318] width 171 height 8
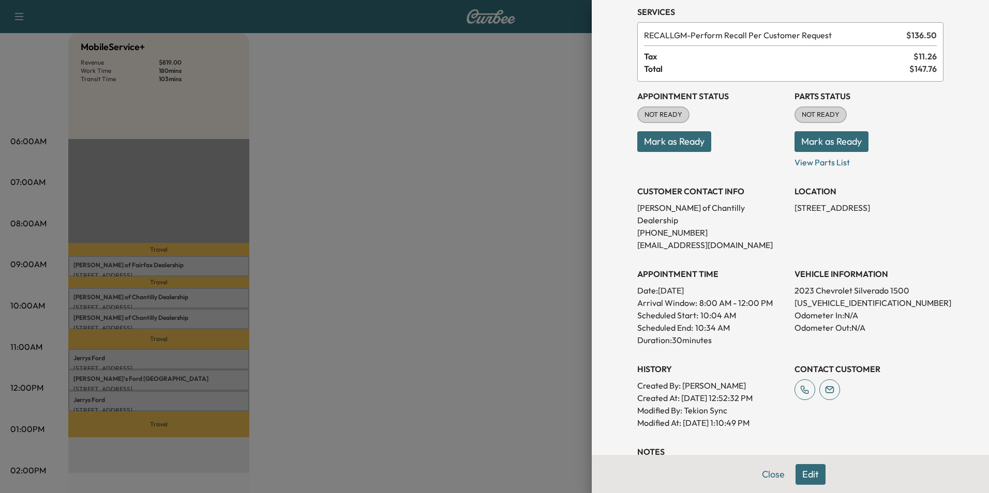
scroll to position [103, 0]
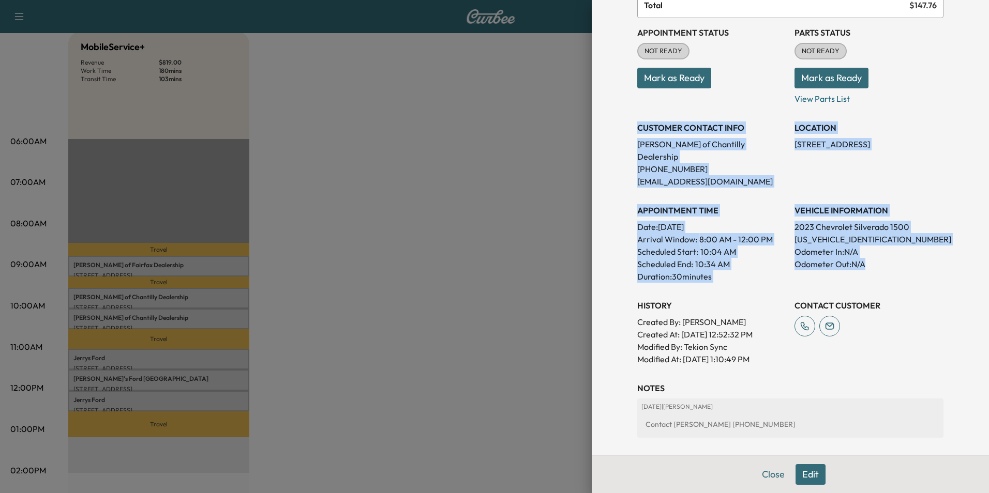
drag, startPoint x: 632, startPoint y: 139, endPoint x: 909, endPoint y: 266, distance: 304.7
click at [909, 266] on div "Appointment Status NOT READY Mark as Ready Parts Status NOT READY Mark as Ready…" at bounding box center [790, 192] width 306 height 348
copy div "CUSTOMER CONTACT INFO [PERSON_NAME] of Chantilly Dealership [PHONE_NUMBER] [EMA…"
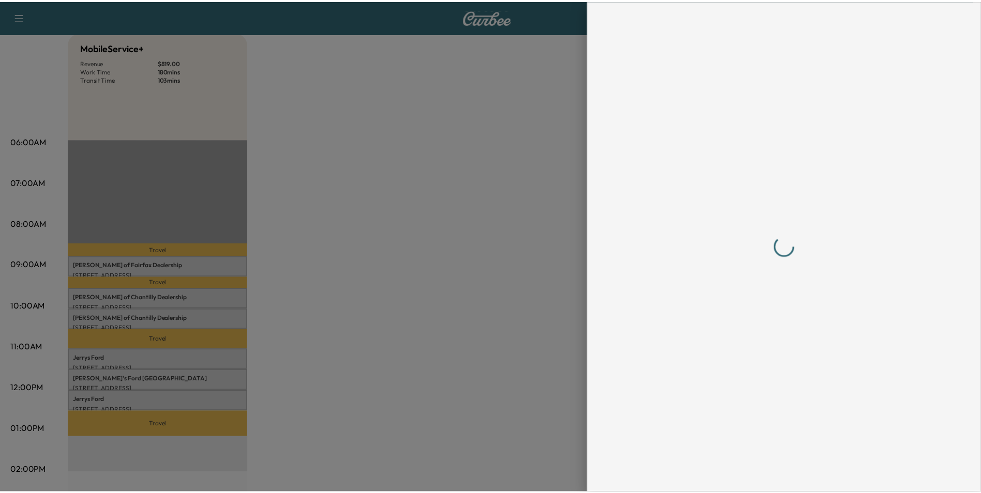
scroll to position [0, 0]
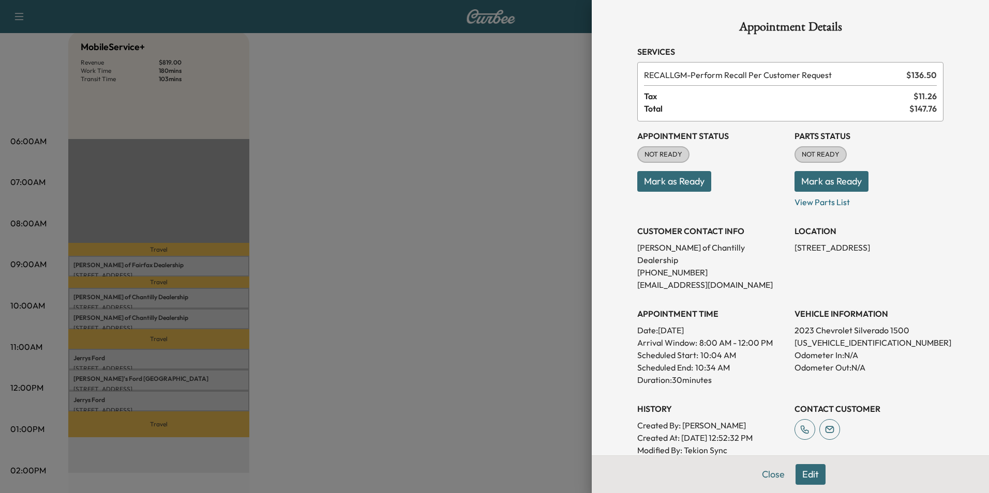
click at [373, 248] on div at bounding box center [494, 246] width 989 height 493
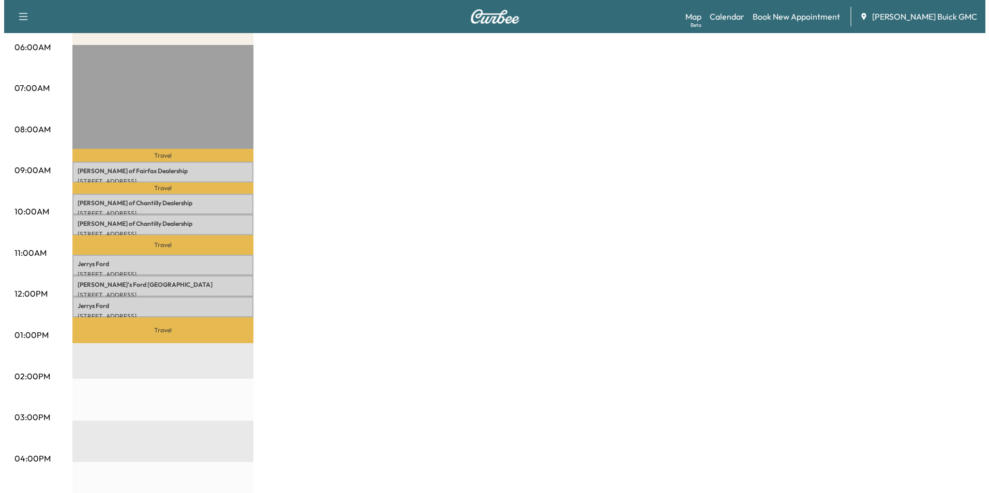
scroll to position [207, 0]
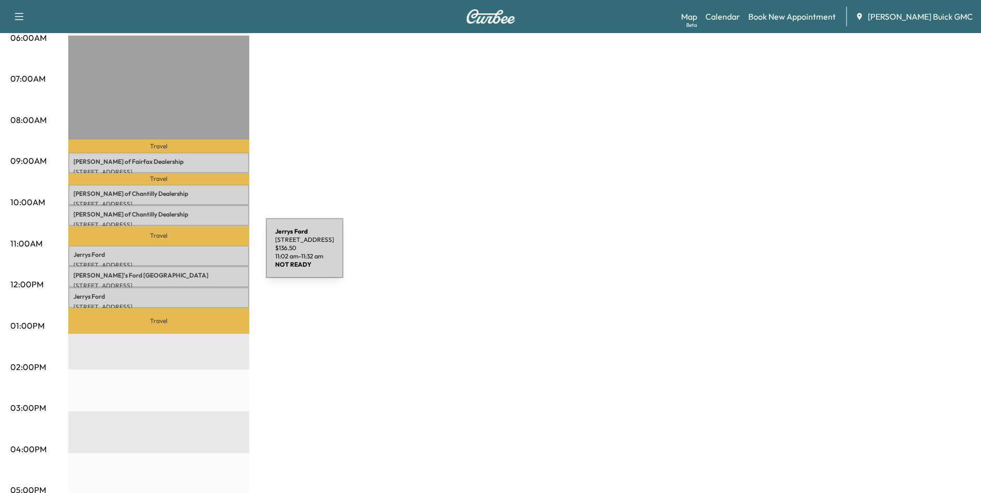
click at [188, 254] on p "[PERSON_NAME]" at bounding box center [158, 255] width 171 height 8
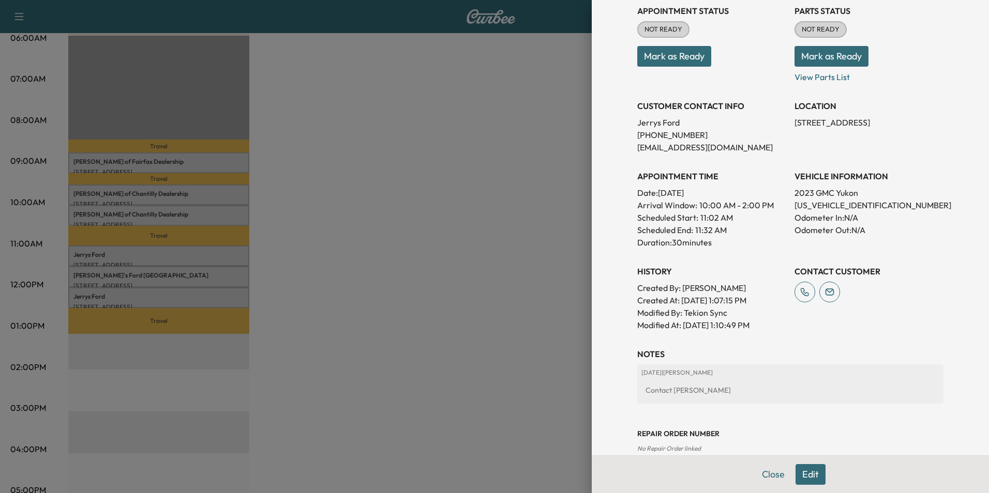
scroll to position [155, 0]
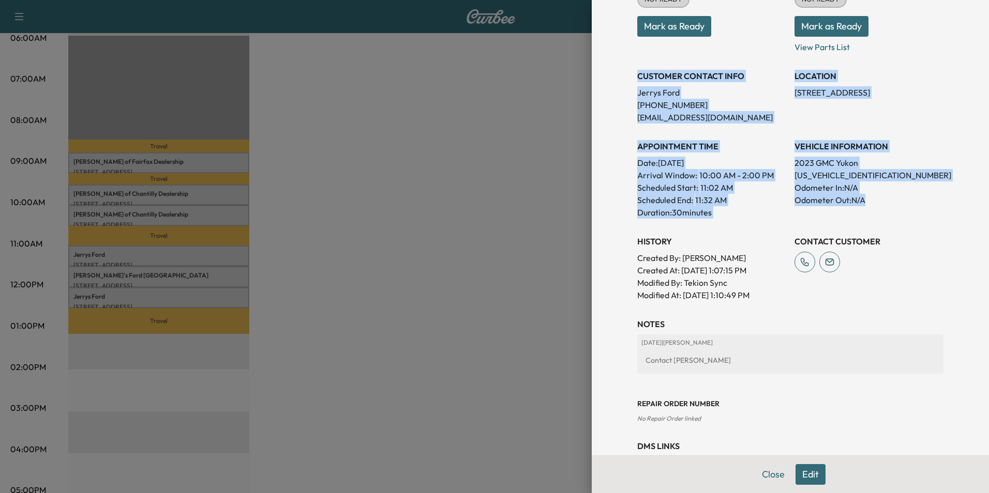
drag, startPoint x: 629, startPoint y: 74, endPoint x: 879, endPoint y: 201, distance: 279.4
click at [879, 201] on div "Appointment Status NOT READY Mark as Ready Parts Status NOT READY Mark as Ready…" at bounding box center [790, 133] width 306 height 335
copy div "CUSTOMER CONTACT INFO [PERSON_NAME] [PHONE_NUMBER] [EMAIL_ADDRESS][DOMAIN_NAME]…"
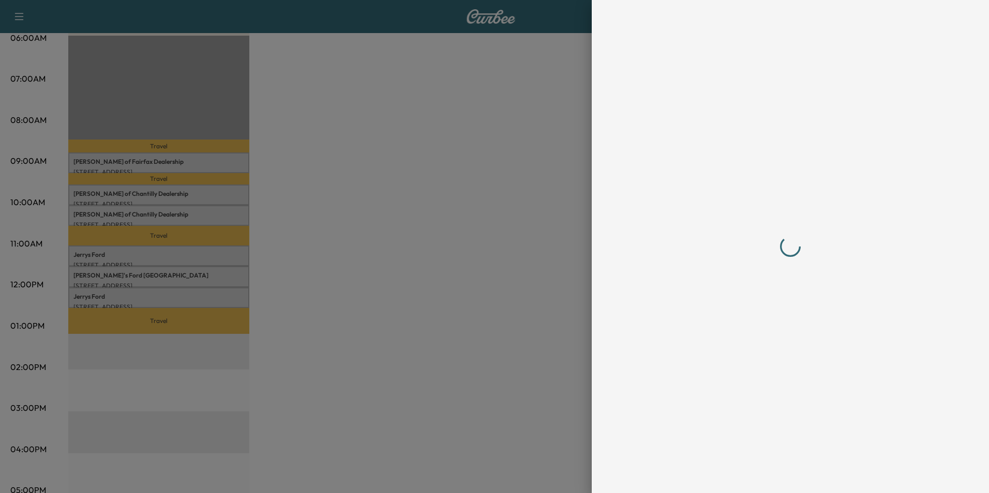
scroll to position [0, 0]
click at [414, 247] on div at bounding box center [494, 246] width 989 height 493
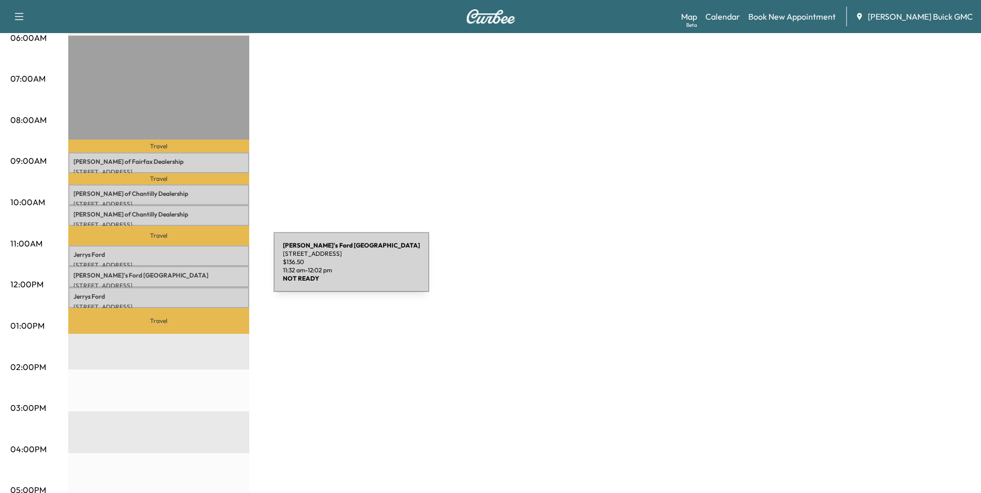
click at [196, 268] on div "[PERSON_NAME]'s Ford Leesburg [STREET_ADDRESS] $ 136.50 11:32 am - 12:02 pm" at bounding box center [158, 276] width 181 height 21
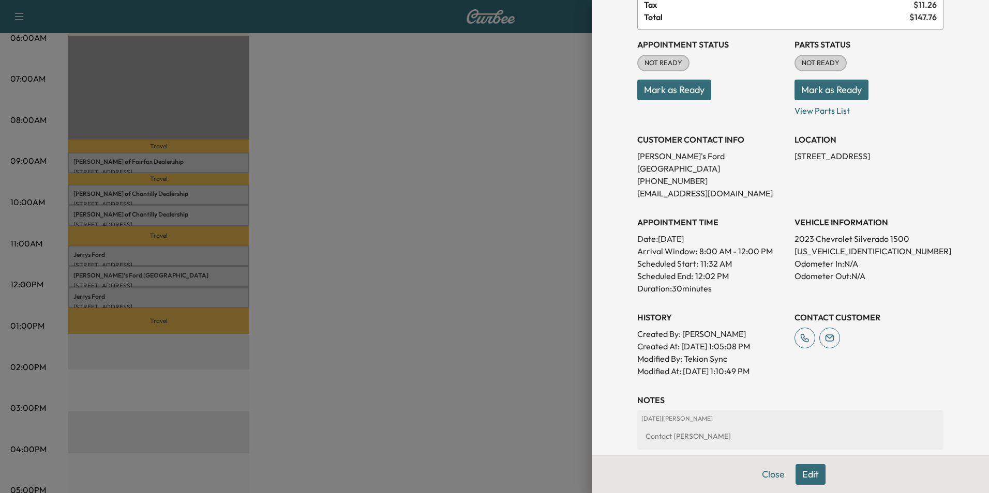
scroll to position [103, 0]
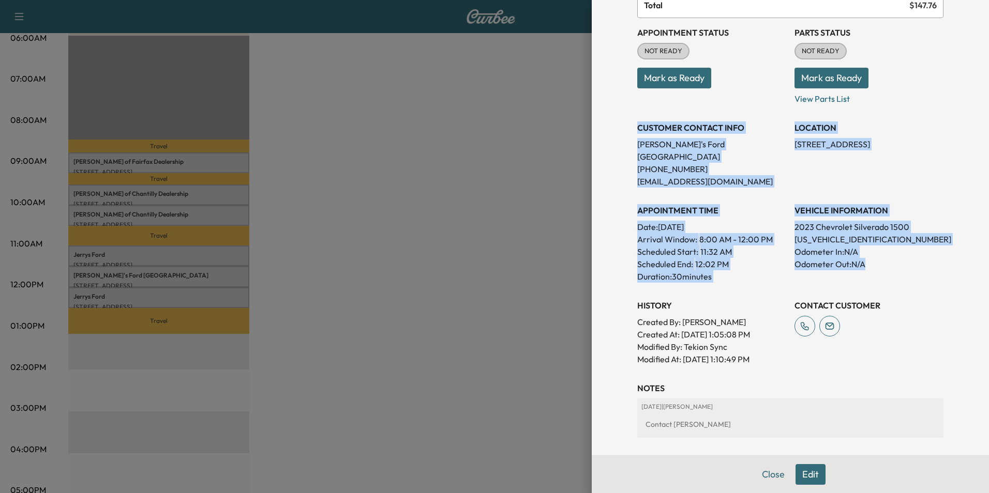
drag, startPoint x: 630, startPoint y: 127, endPoint x: 909, endPoint y: 263, distance: 309.7
click at [909, 263] on div "Appointment Status NOT READY Mark as Ready Parts Status NOT READY Mark as Ready…" at bounding box center [790, 192] width 306 height 348
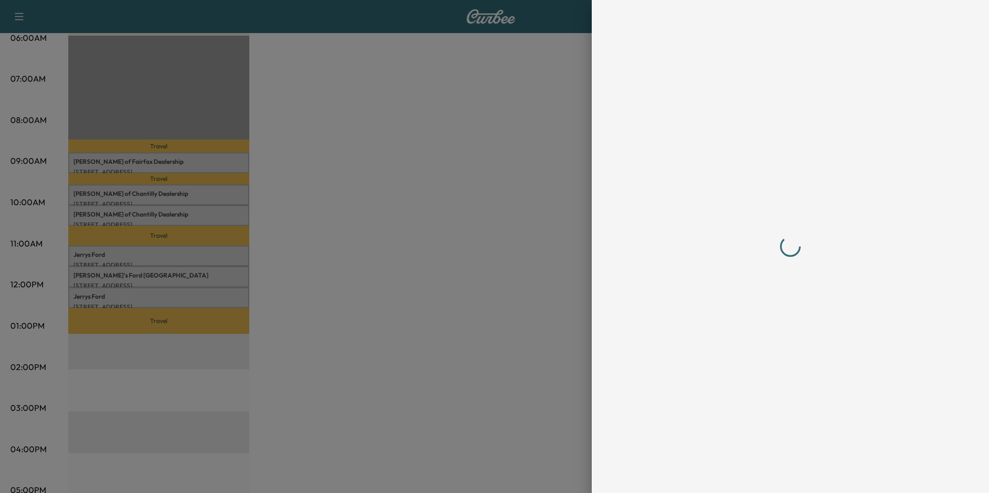
scroll to position [0, 0]
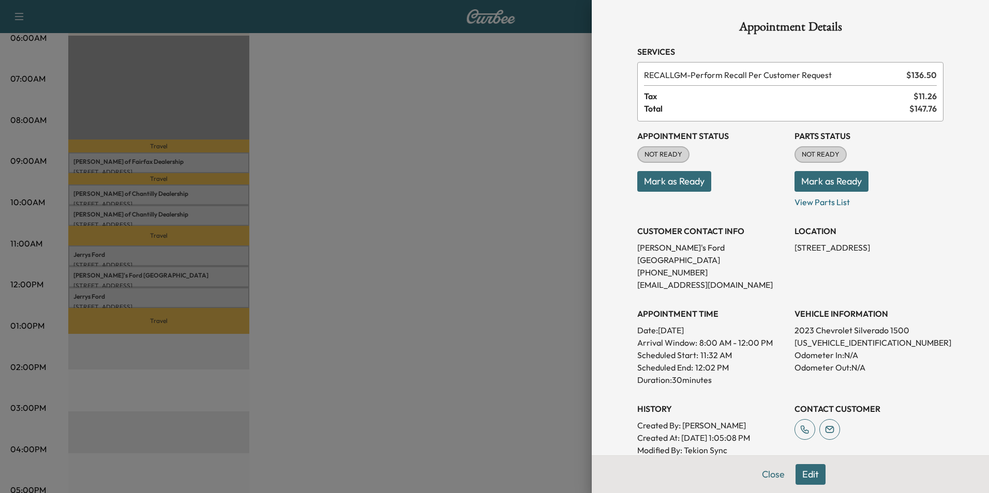
click at [386, 265] on div at bounding box center [494, 246] width 989 height 493
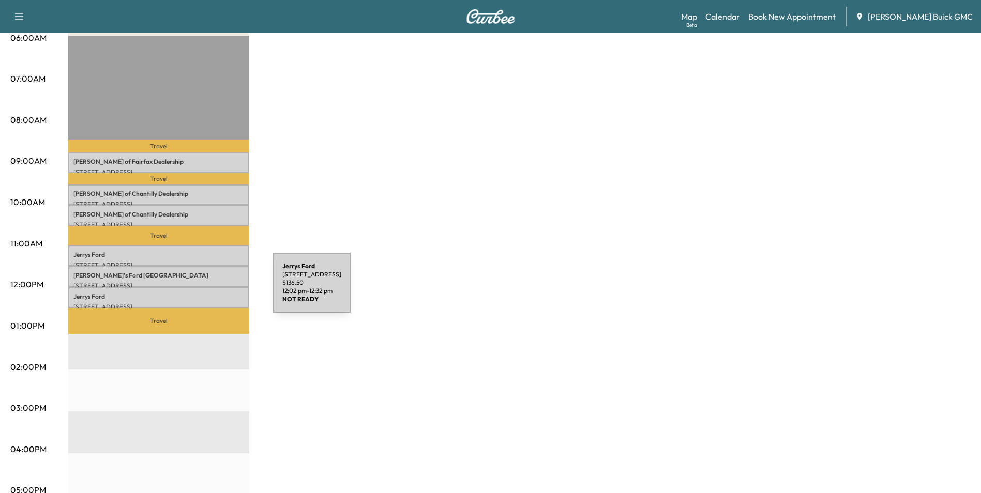
click at [195, 289] on div "Jerrys Ford [STREET_ADDRESS] $ 136.50 12:02 pm - 12:32 pm" at bounding box center [158, 298] width 181 height 21
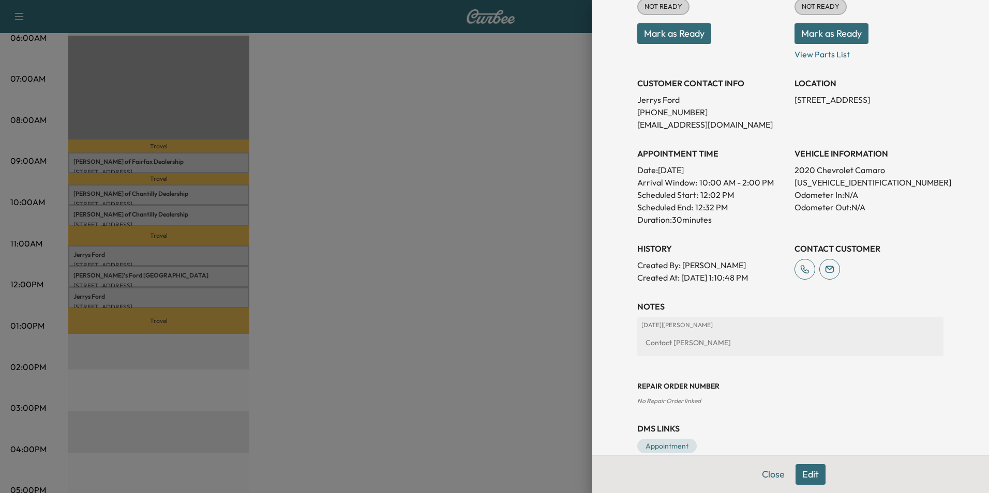
scroll to position [115, 0]
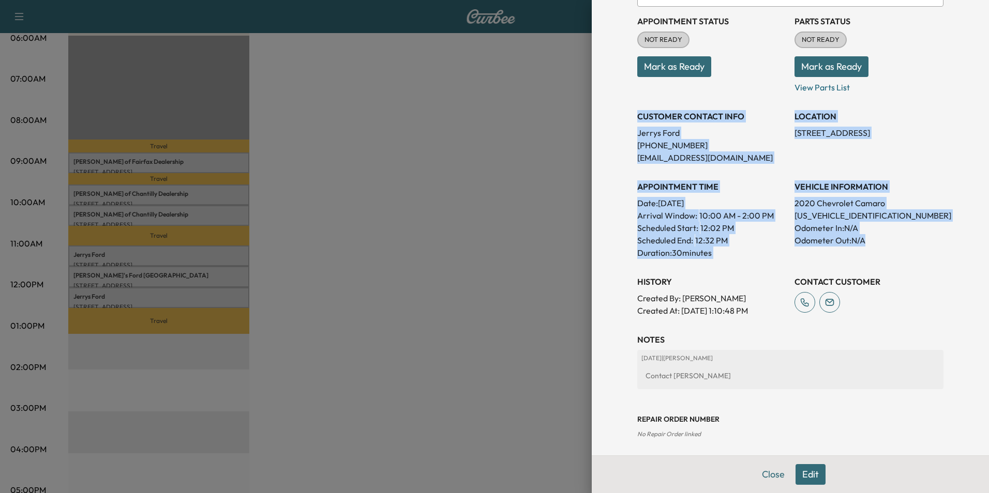
drag, startPoint x: 630, startPoint y: 114, endPoint x: 894, endPoint y: 256, distance: 299.4
click at [894, 256] on div "Appointment Status NOT READY Mark as Ready Parts Status NOT READY Mark as Ready…" at bounding box center [790, 162] width 306 height 310
